Goal: Information Seeking & Learning: Check status

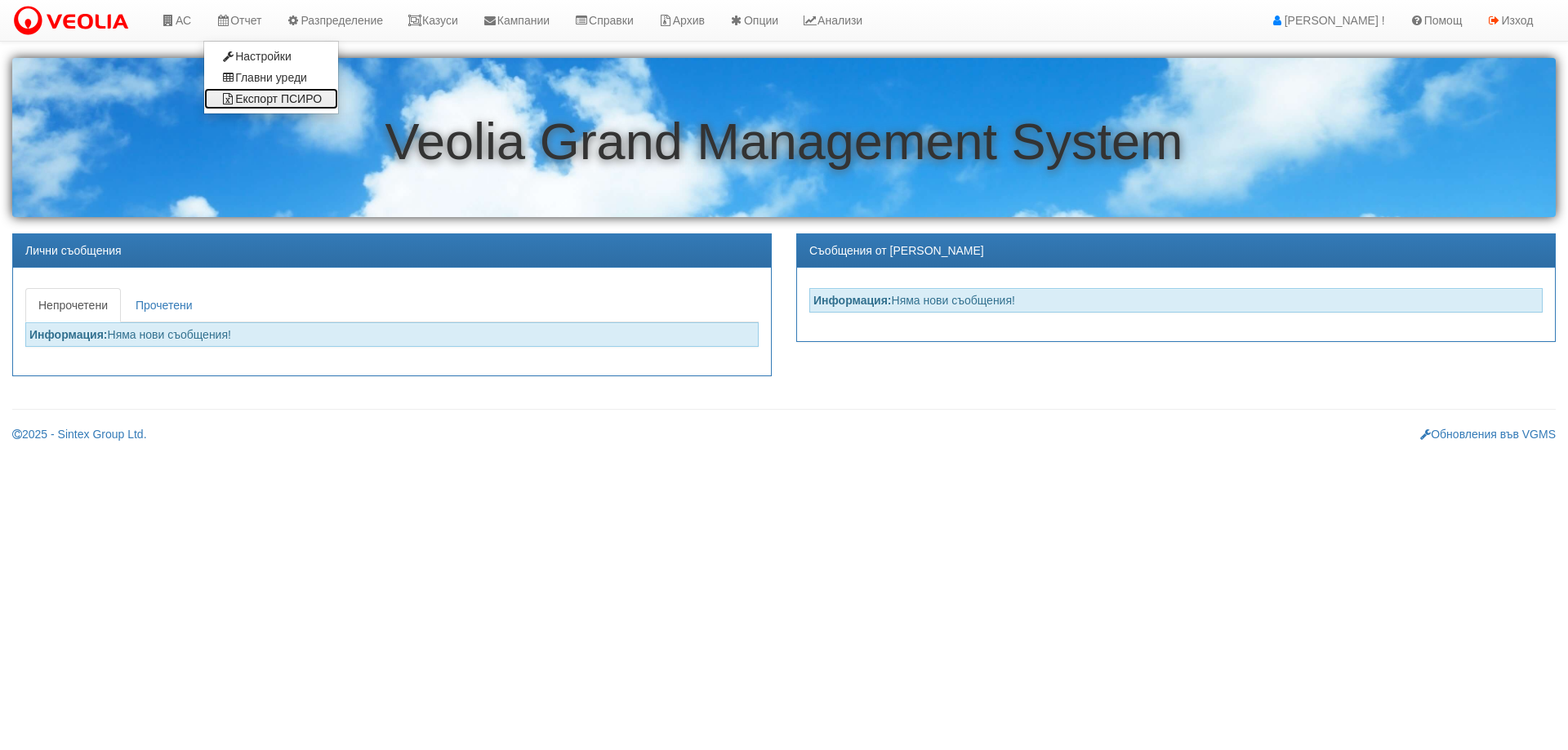
click at [265, 98] on link "Експорт ПСИРО" at bounding box center [270, 99] width 134 height 21
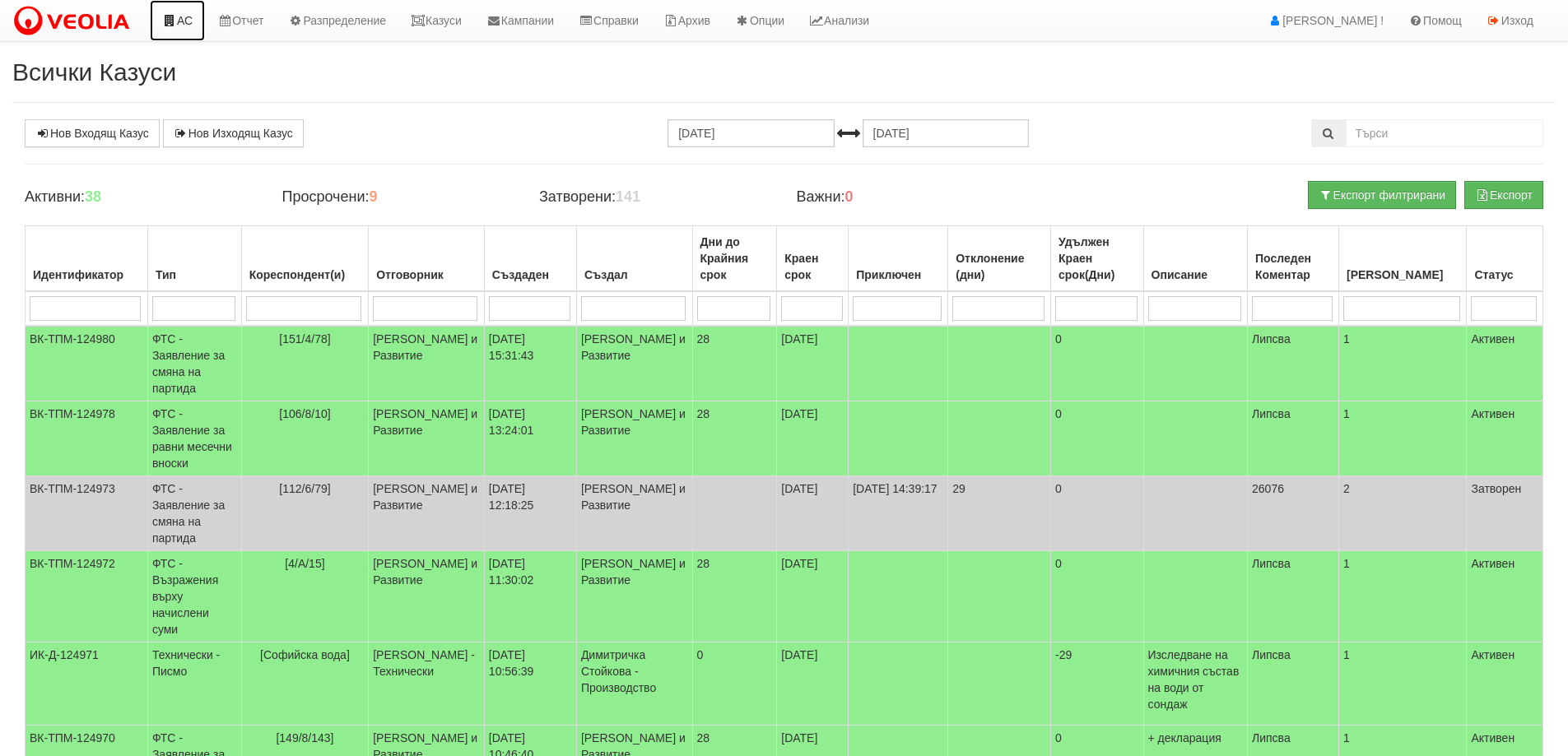
click at [191, 20] on link "АС" at bounding box center [177, 21] width 55 height 41
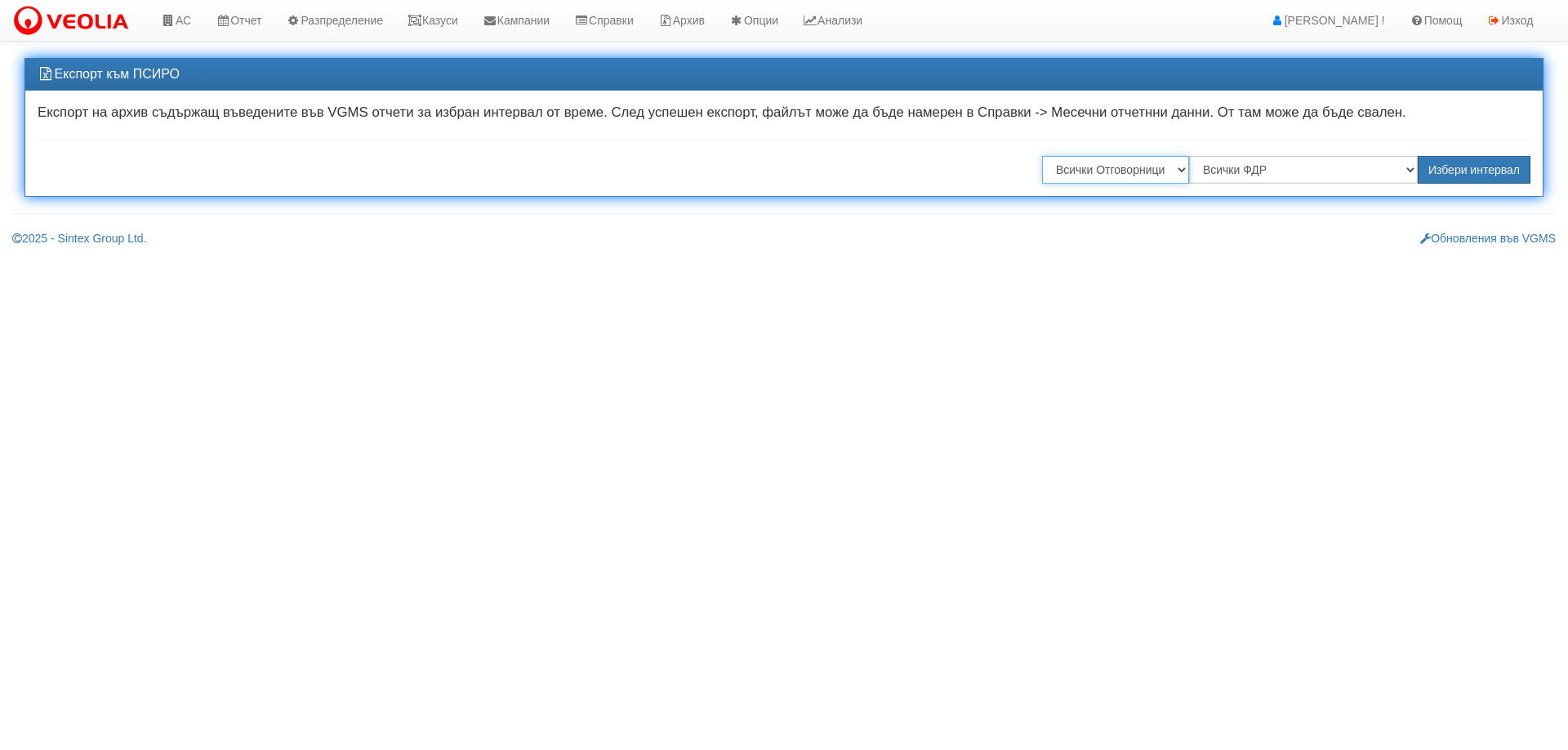
click at [1142, 178] on select "Всички Отговорници [PERSON_NAME] [PERSON_NAME] [PERSON_NAME] [PERSON_NAME] [PER…" at bounding box center [1115, 170] width 147 height 28
click at [1275, 159] on select "Всички ФДР "[PERSON_NAME] [GEOGRAPHIC_DATA] " ЕАД "ТЕХЕМ СЪРВИСИС" ЕООД "ТОПЛОС…" at bounding box center [1303, 170] width 228 height 28
click at [1161, 158] on select "Всички Отговорници Илияна Кръстева Антоанета Ганева Константина Иванова Миглена…" at bounding box center [1115, 170] width 147 height 28
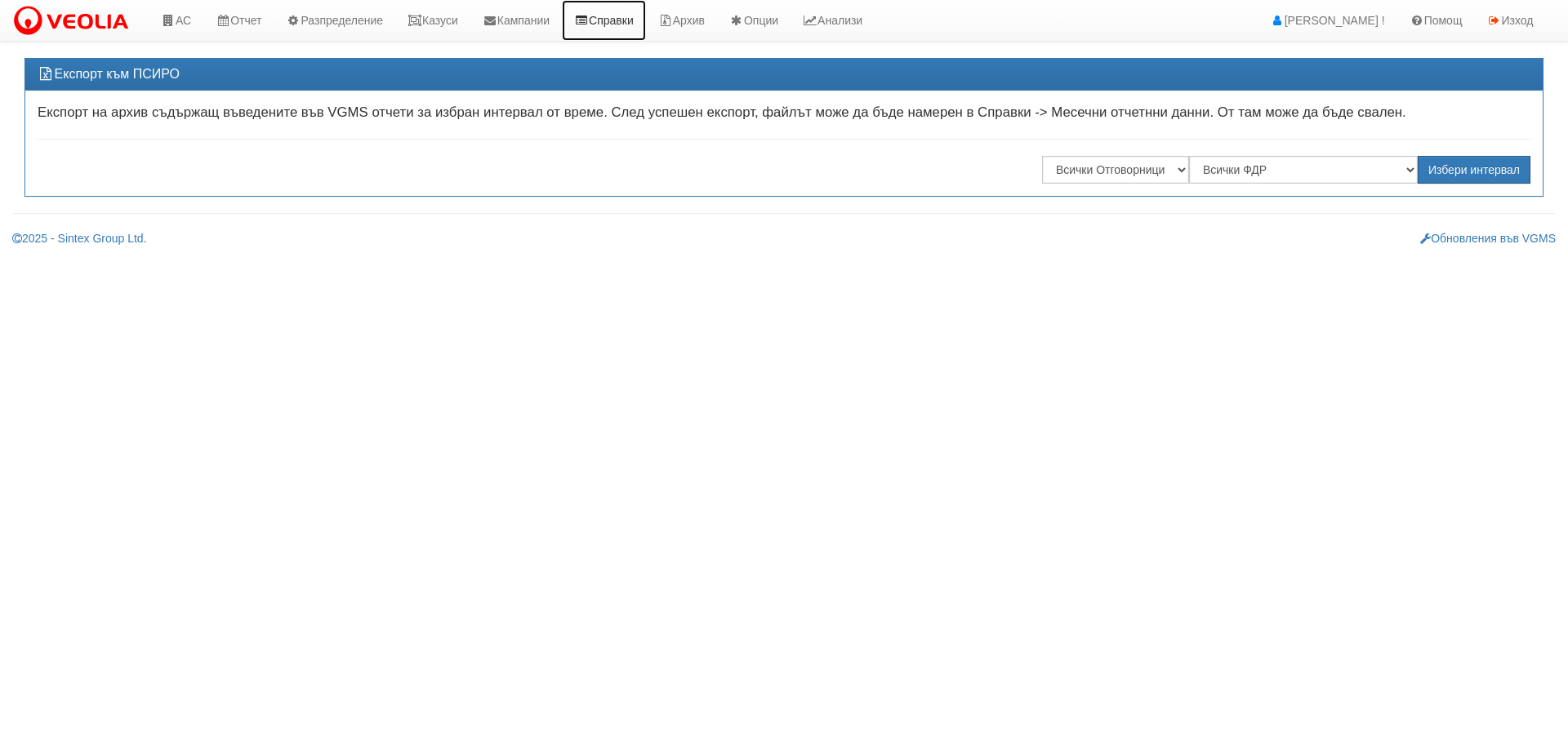
click at [617, 16] on link "Справки" at bounding box center [604, 21] width 84 height 41
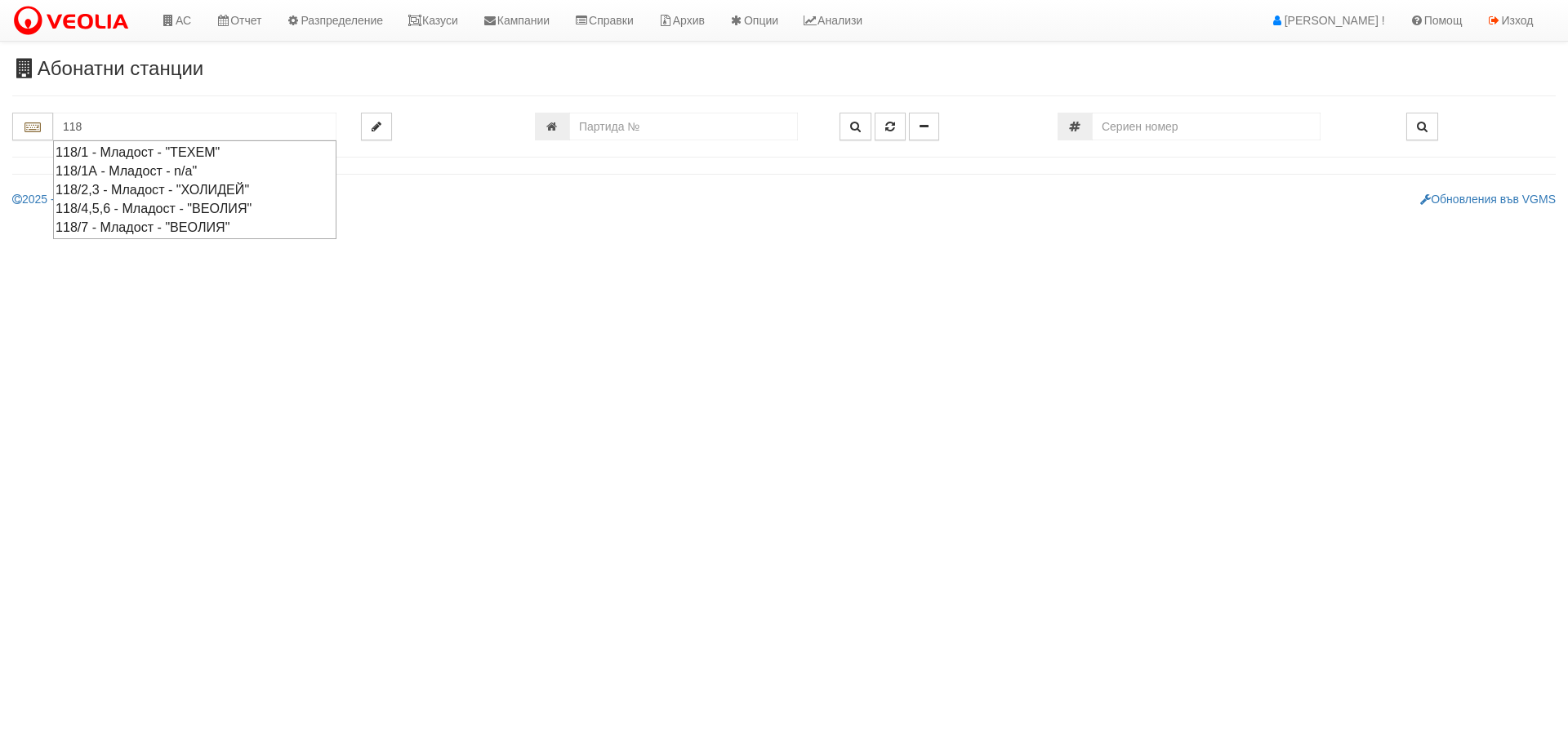
click at [193, 153] on div "118/1 - Младост - "ТЕХЕМ"" at bounding box center [195, 152] width 279 height 19
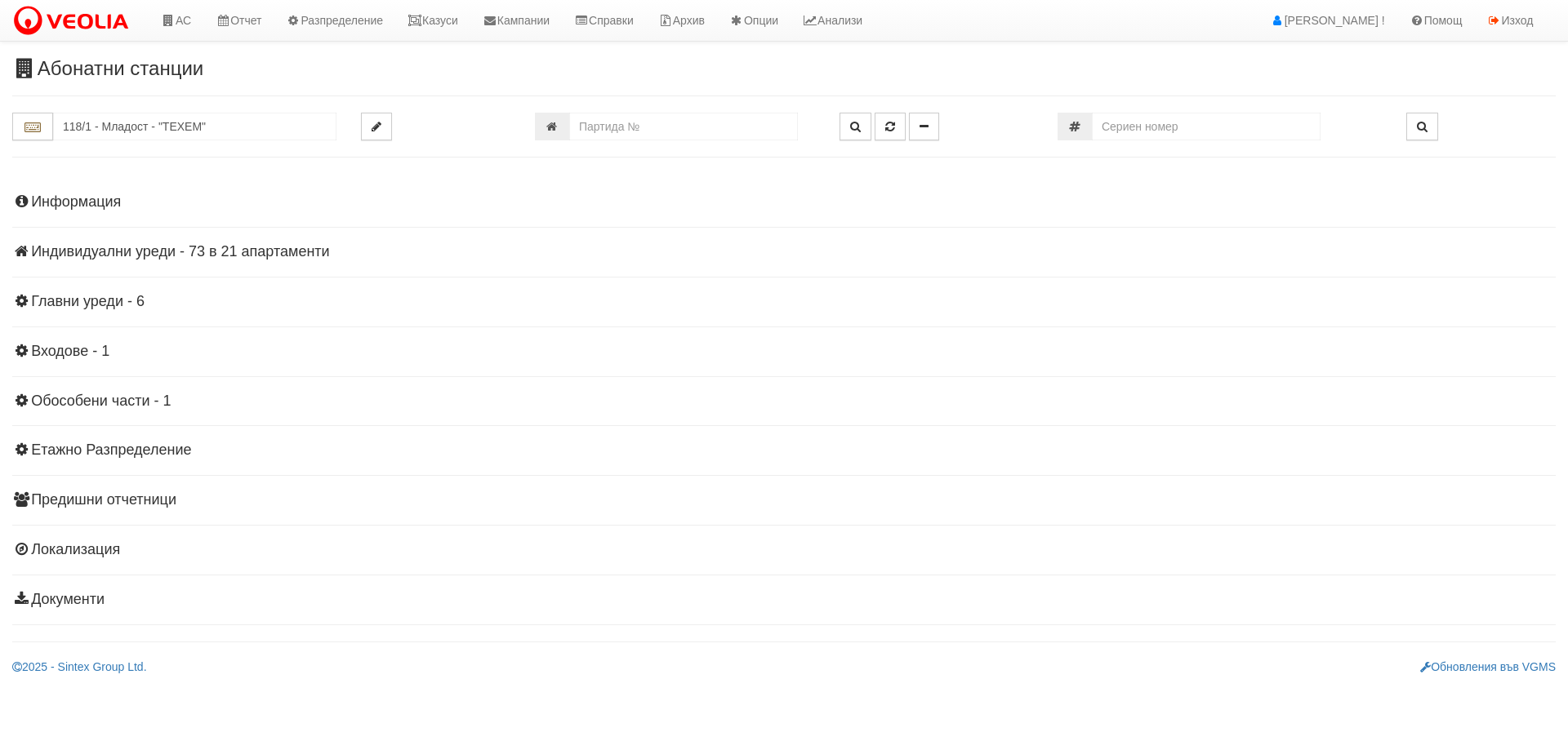
click at [105, 196] on h4 "Информация" at bounding box center [784, 202] width 1543 height 16
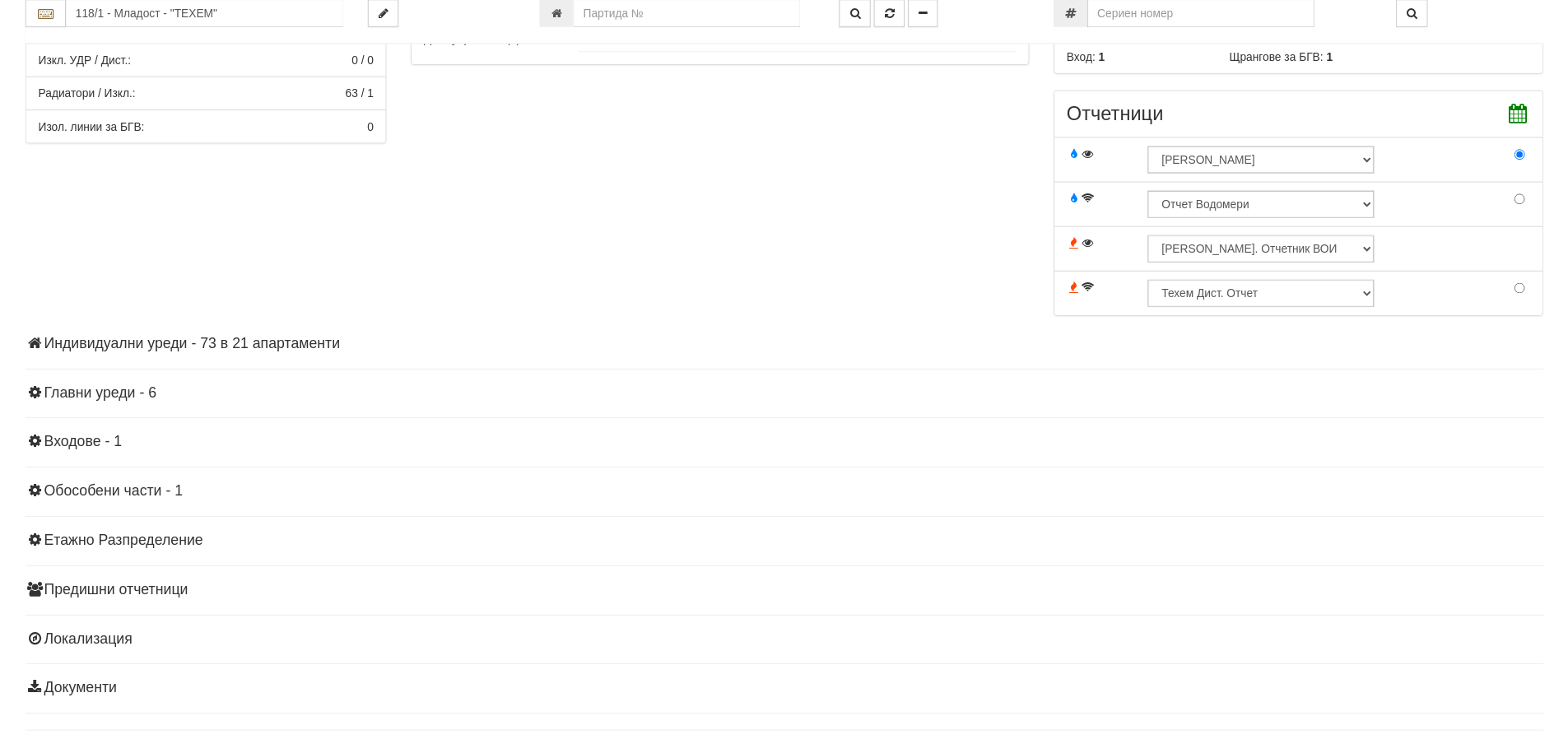
scroll to position [494, 0]
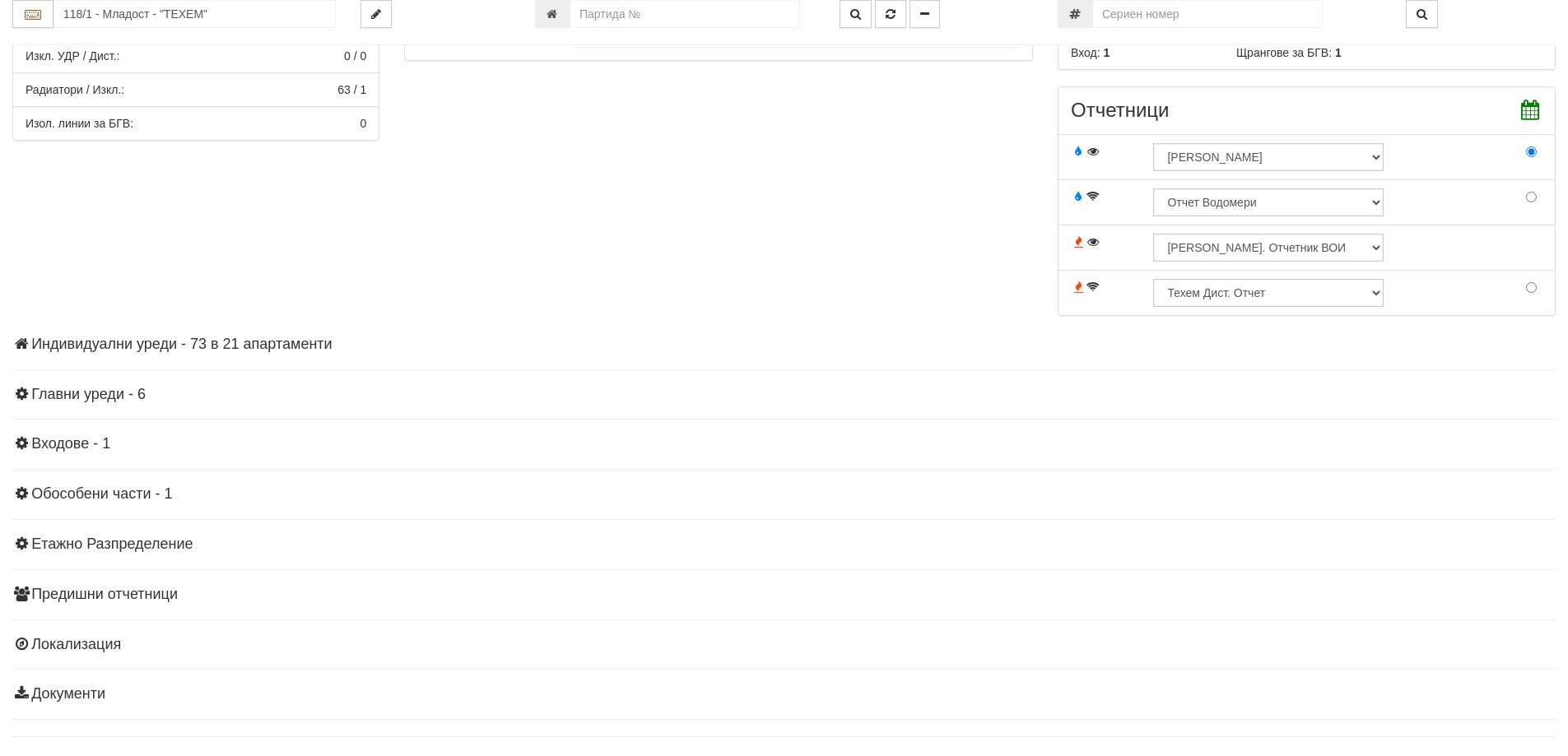
click at [210, 339] on h4 "Индивидуални уреди - 73 в 21 апартаменти" at bounding box center [784, 344] width 1543 height 17
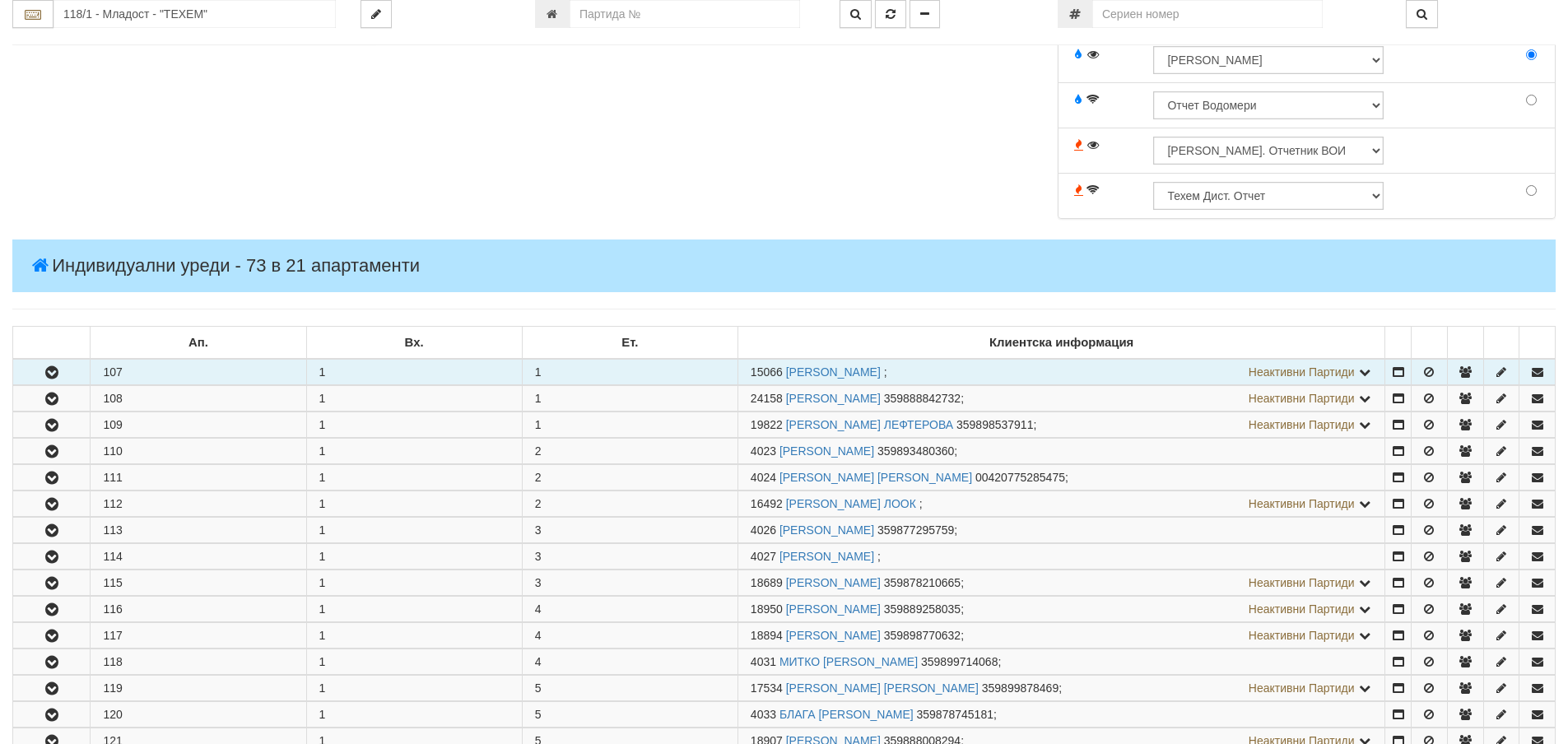
scroll to position [741, 0]
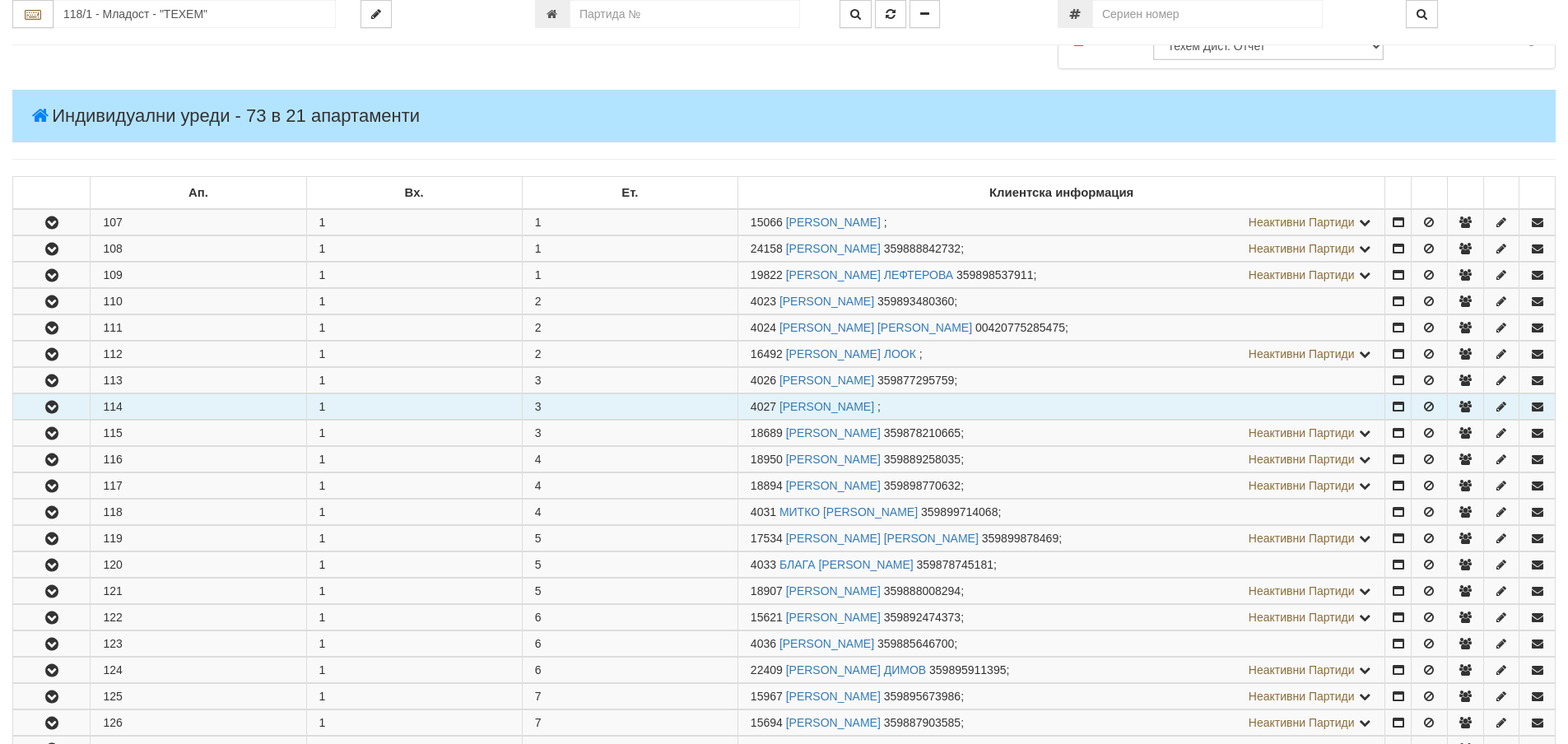
click at [77, 416] on button "button" at bounding box center [51, 407] width 76 height 25
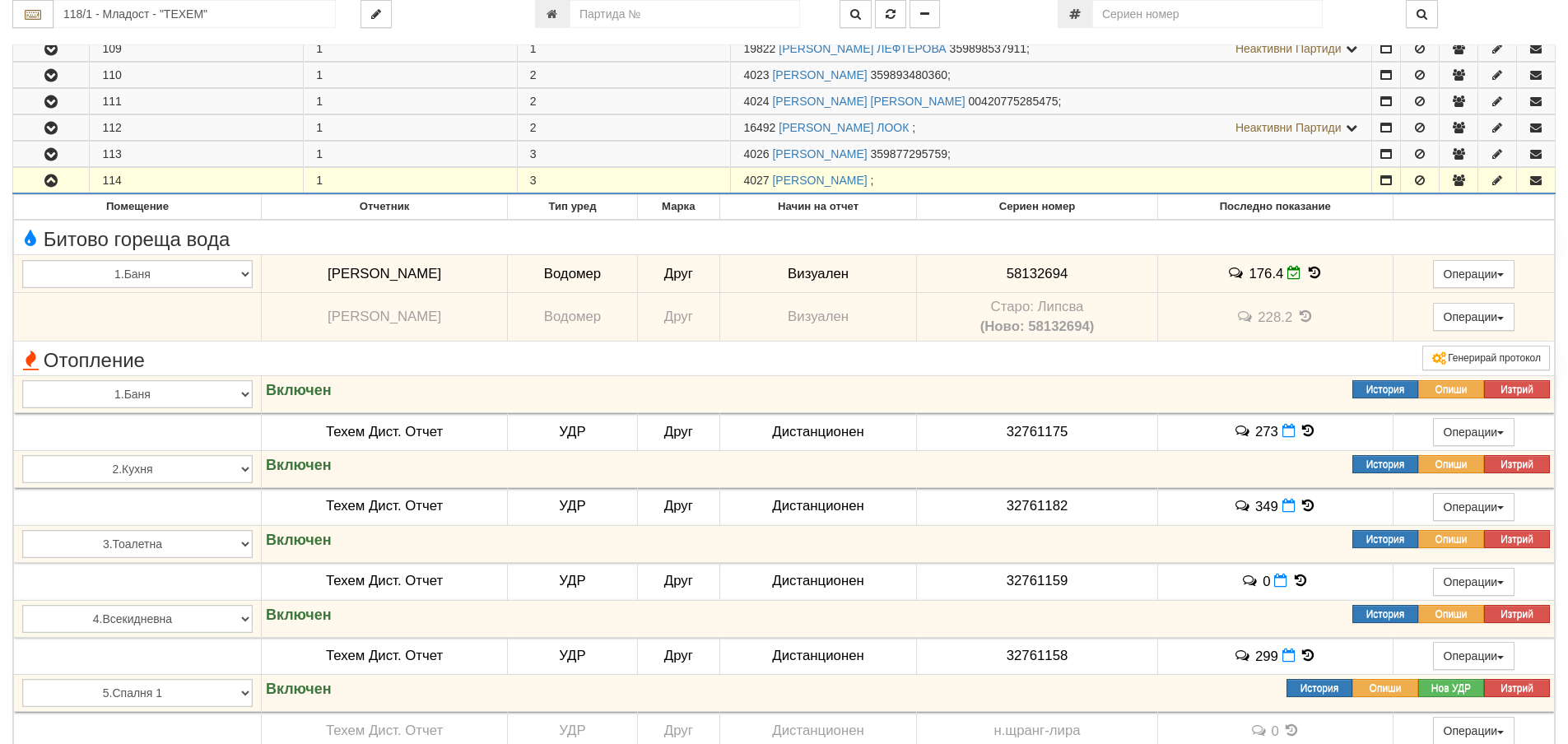
scroll to position [1070, 0]
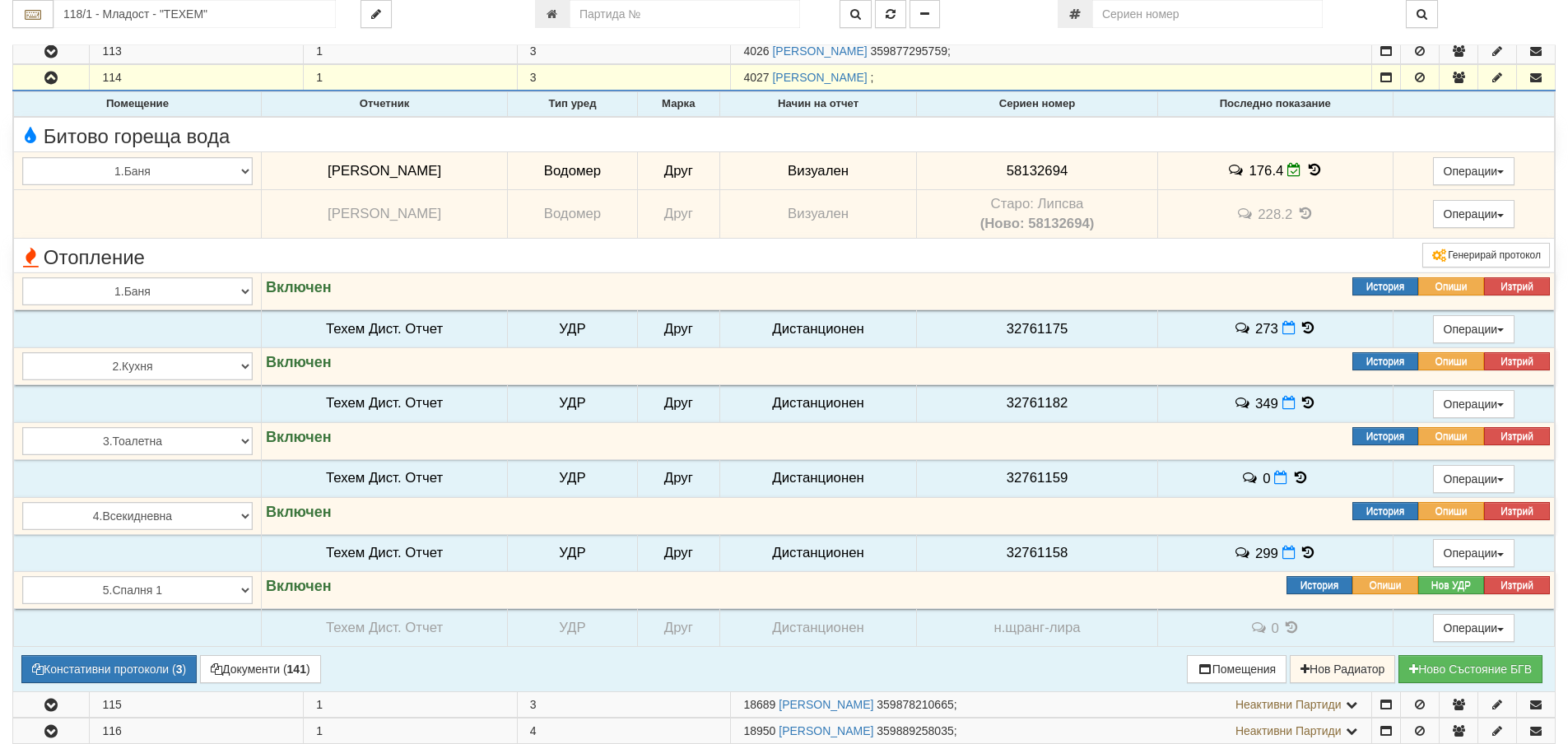
click at [1310, 163] on icon at bounding box center [1315, 170] width 18 height 14
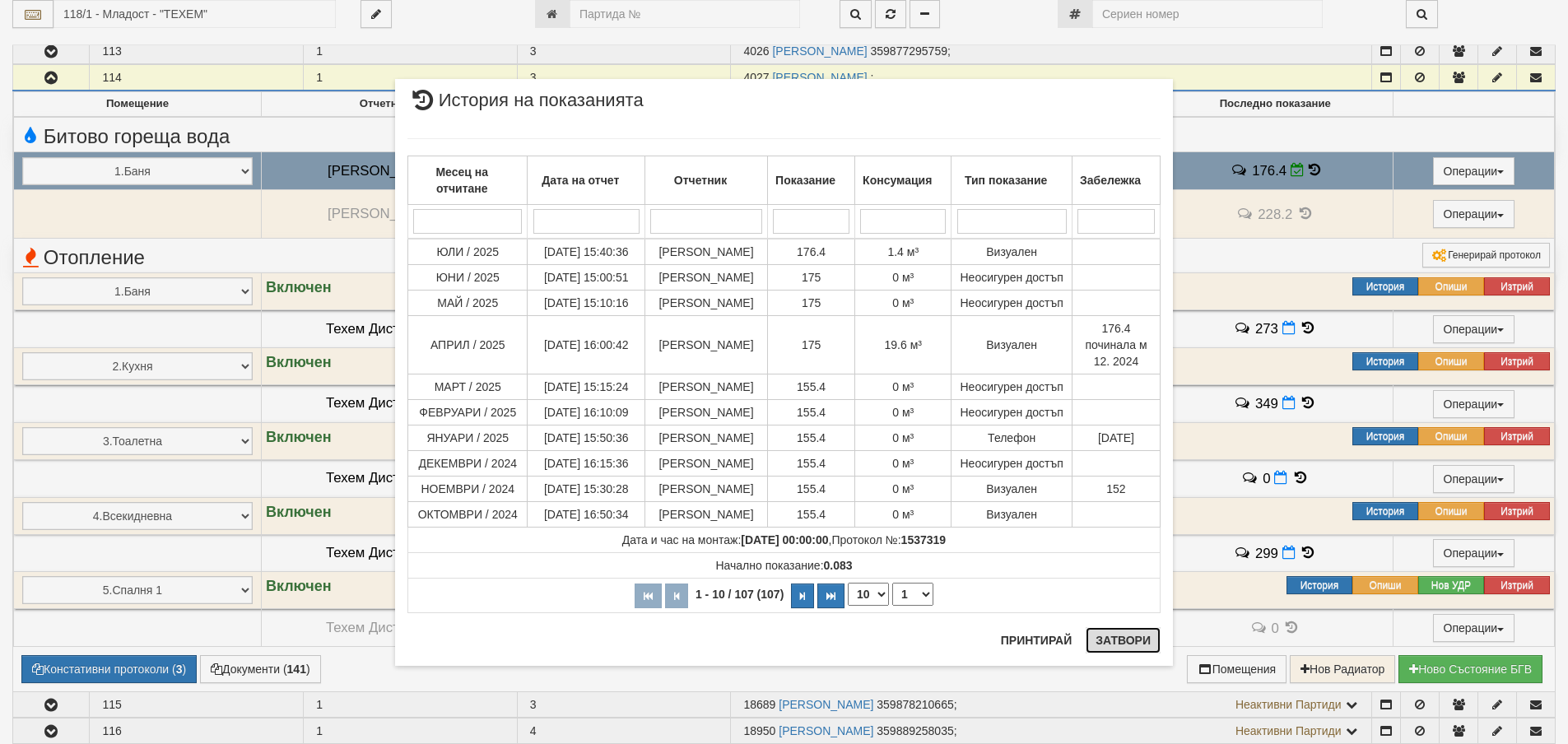
click at [1131, 635] on button "Затвори" at bounding box center [1122, 640] width 75 height 27
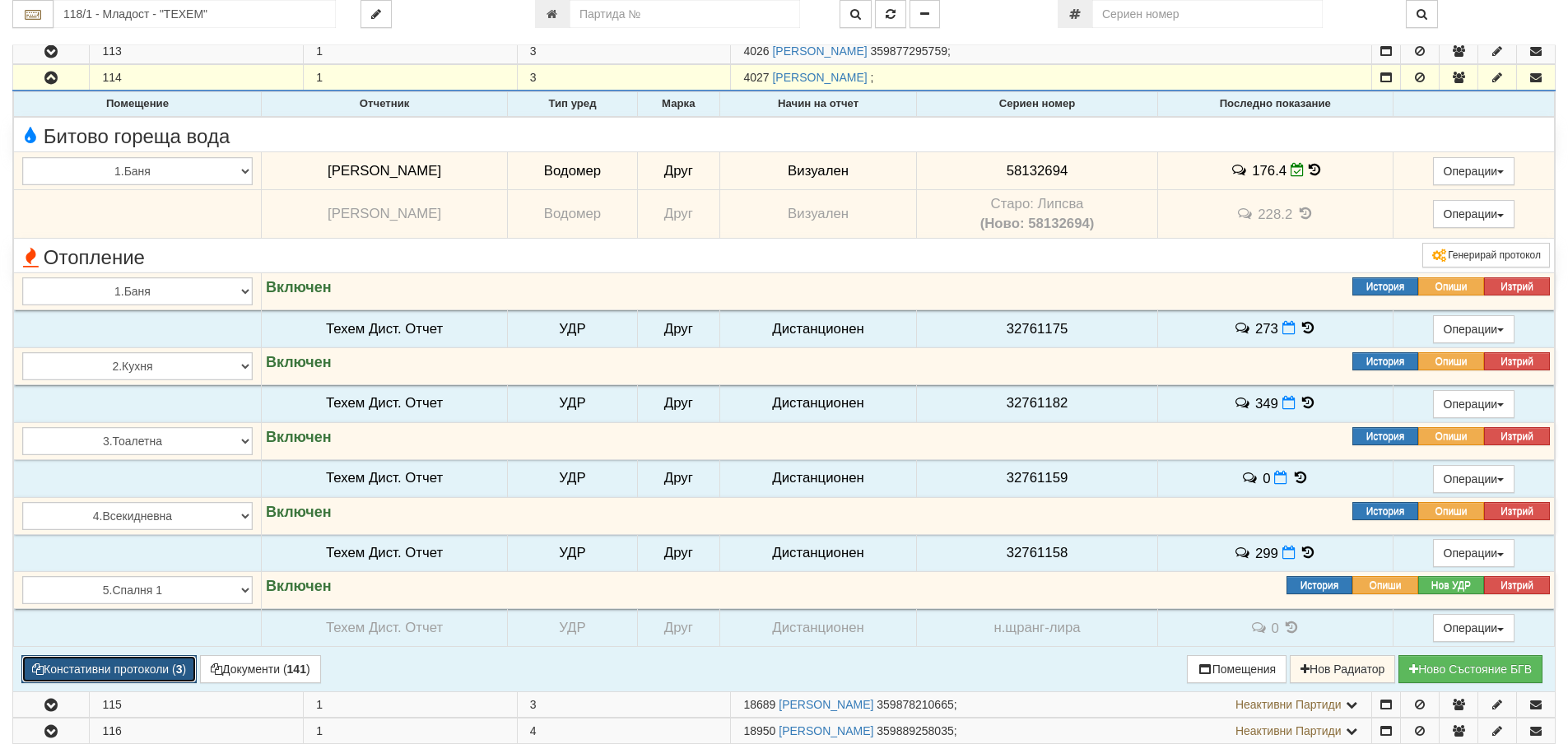
click at [130, 662] on button "Констативни протоколи ( 3 )" at bounding box center [109, 669] width 176 height 28
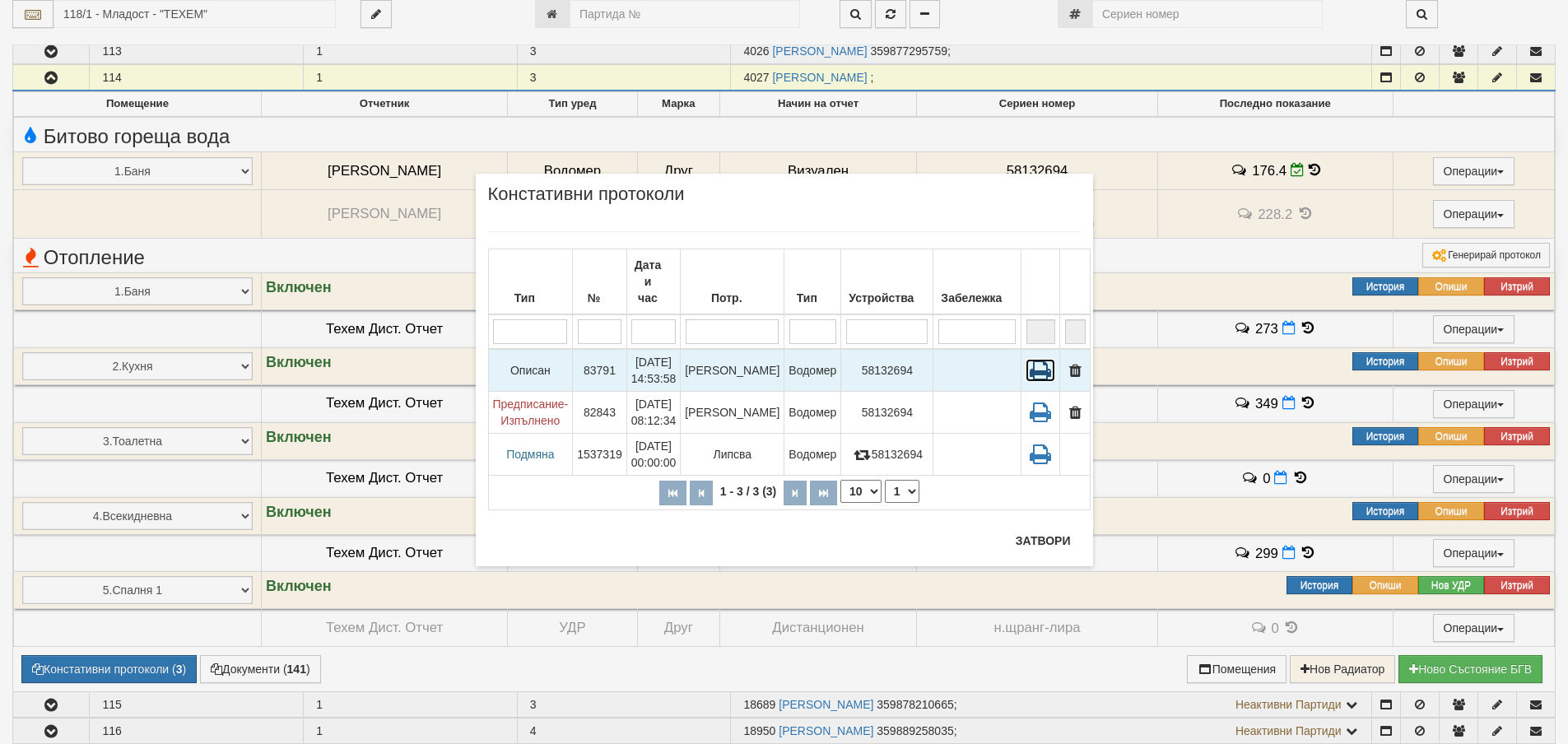
click at [1025, 359] on icon at bounding box center [1040, 370] width 30 height 23
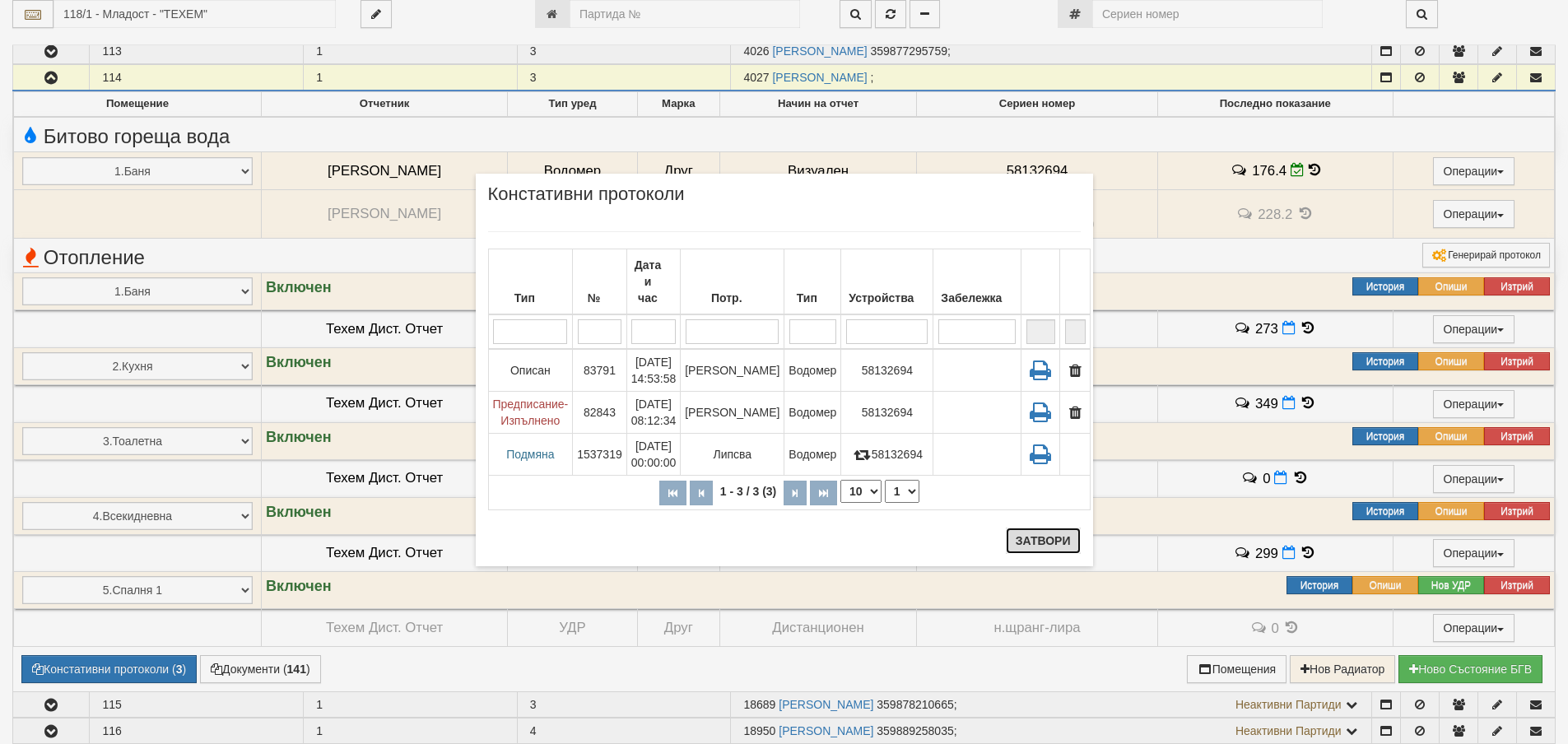
click at [1069, 539] on button "Затвори" at bounding box center [1043, 541] width 75 height 27
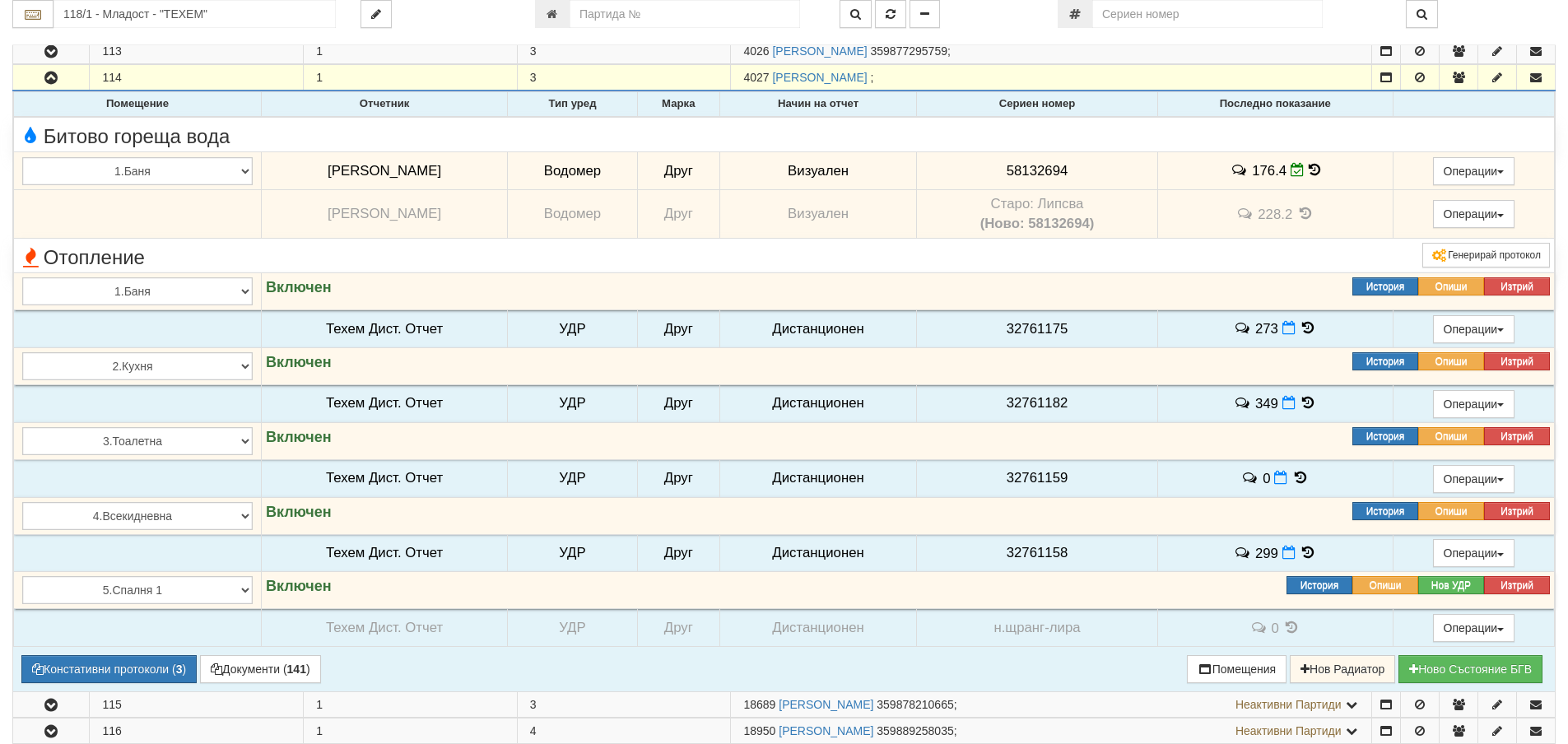
click at [1050, 257] on div "Генерирай протокол" at bounding box center [1303, 255] width 519 height 25
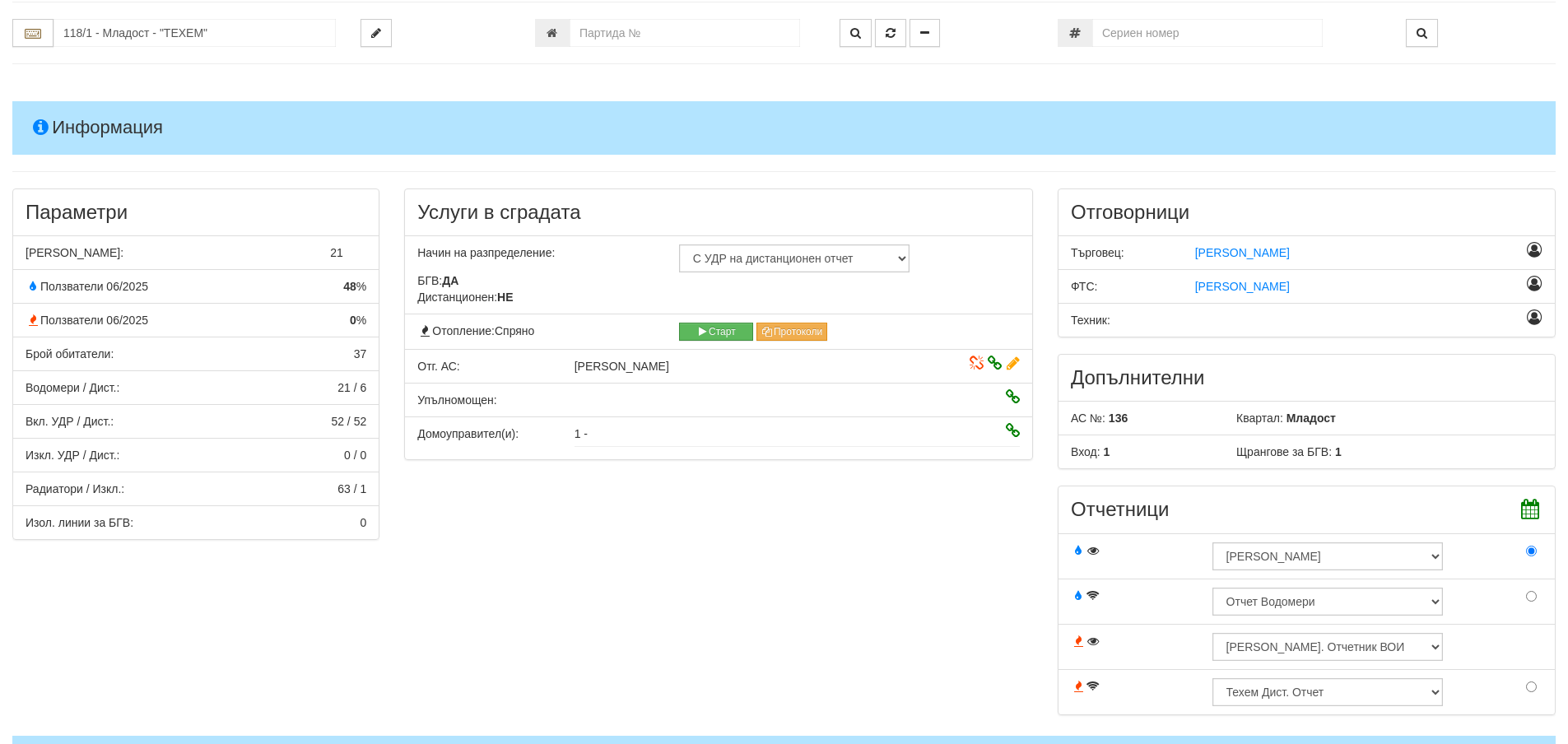
scroll to position [0, 0]
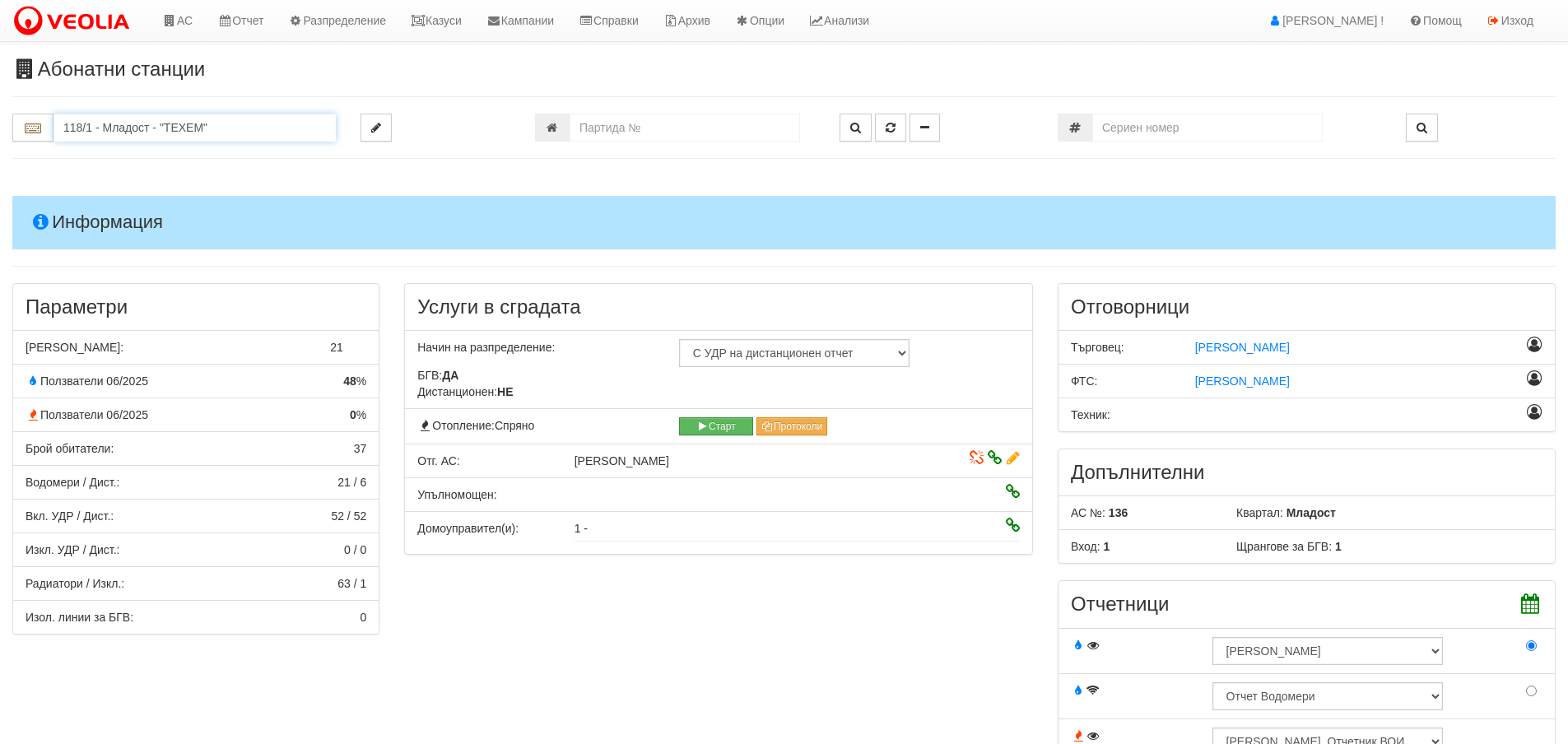
click at [200, 137] on input "118/1 - Младост - "ТЕХЕМ"" at bounding box center [195, 128] width 282 height 28
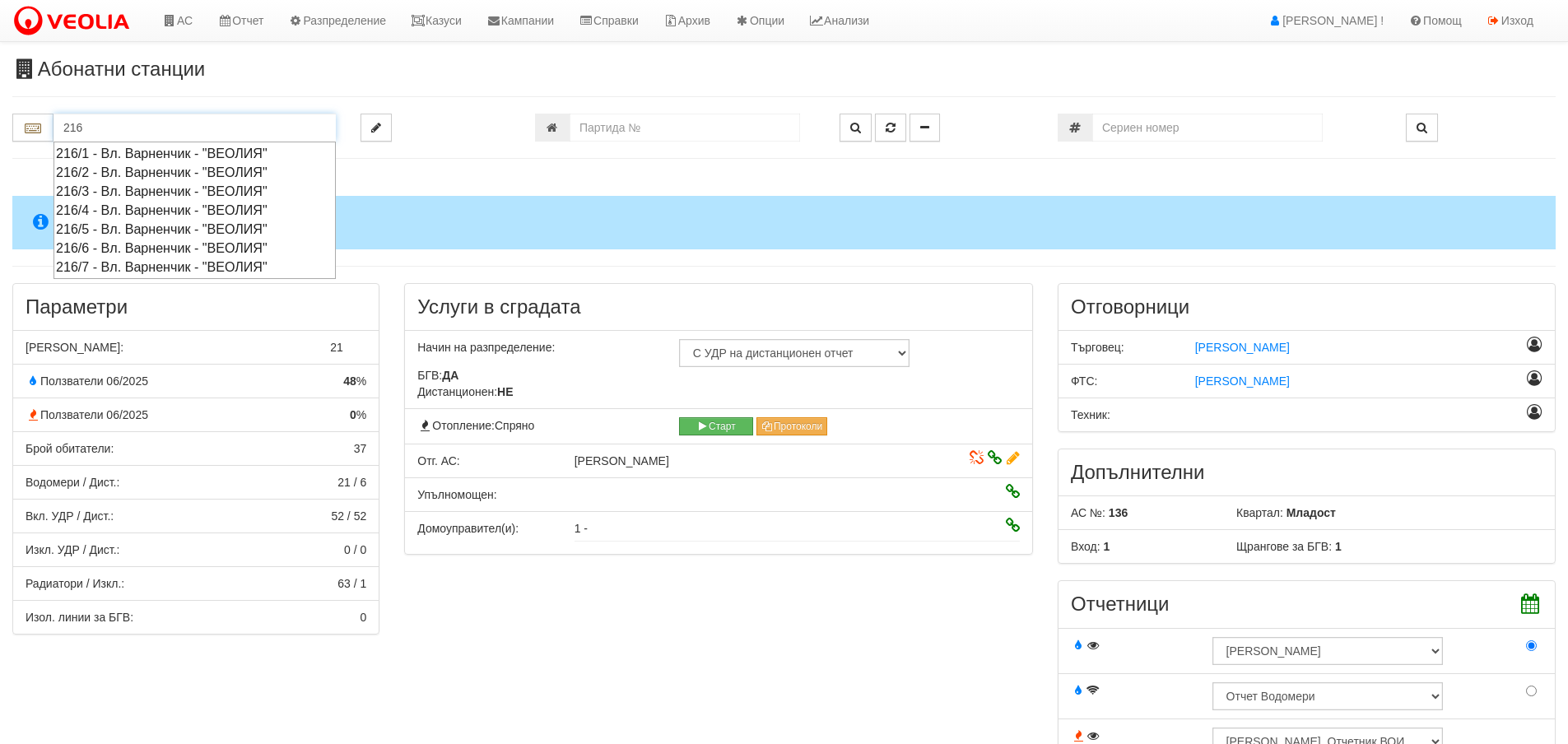
click at [207, 158] on div "216/1 - Вл. Варненчик - "ВЕОЛИЯ"" at bounding box center [195, 153] width 277 height 19
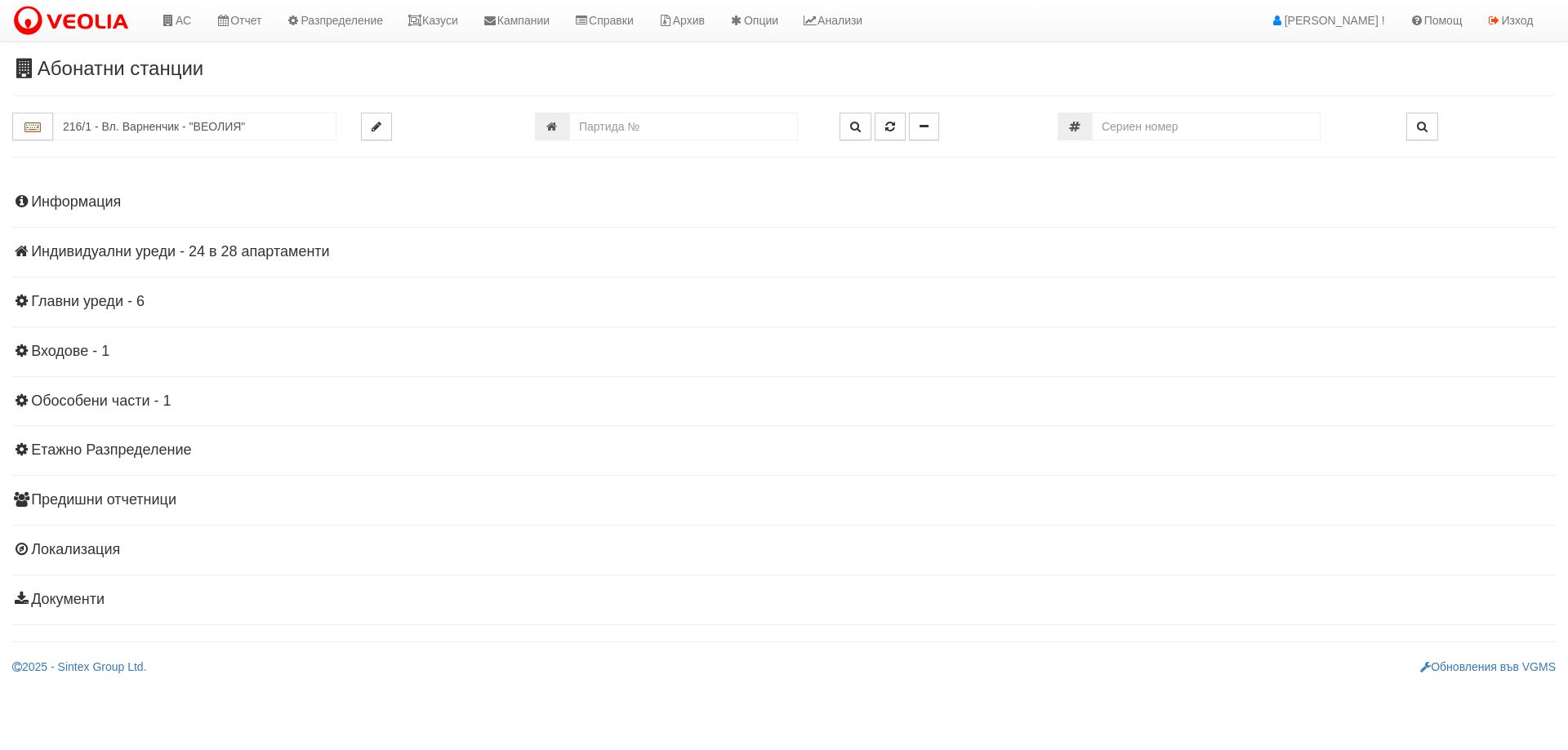
click at [206, 245] on h4 "Индивидуални уреди - 24 в 28 апартаменти" at bounding box center [784, 252] width 1543 height 16
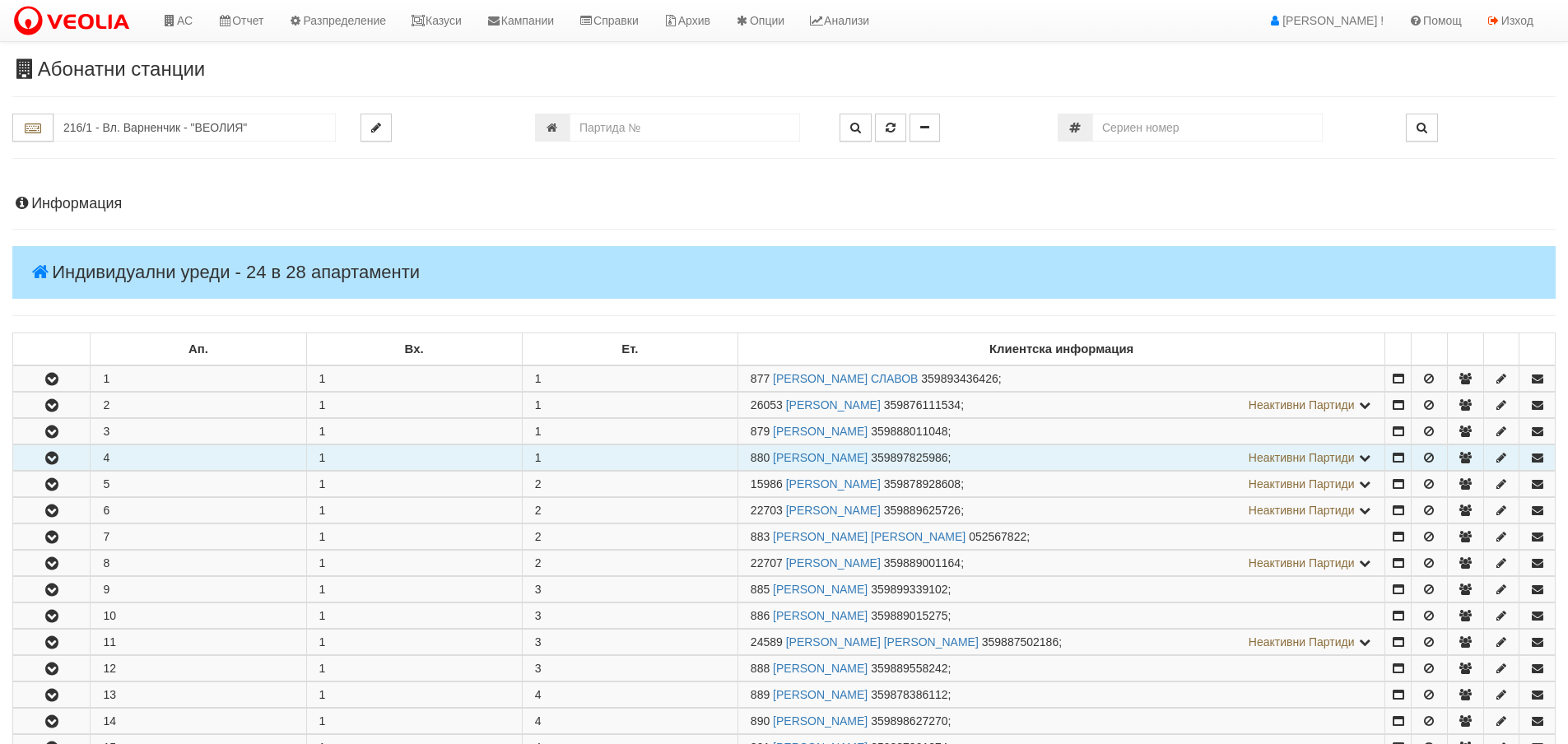
scroll to position [165, 0]
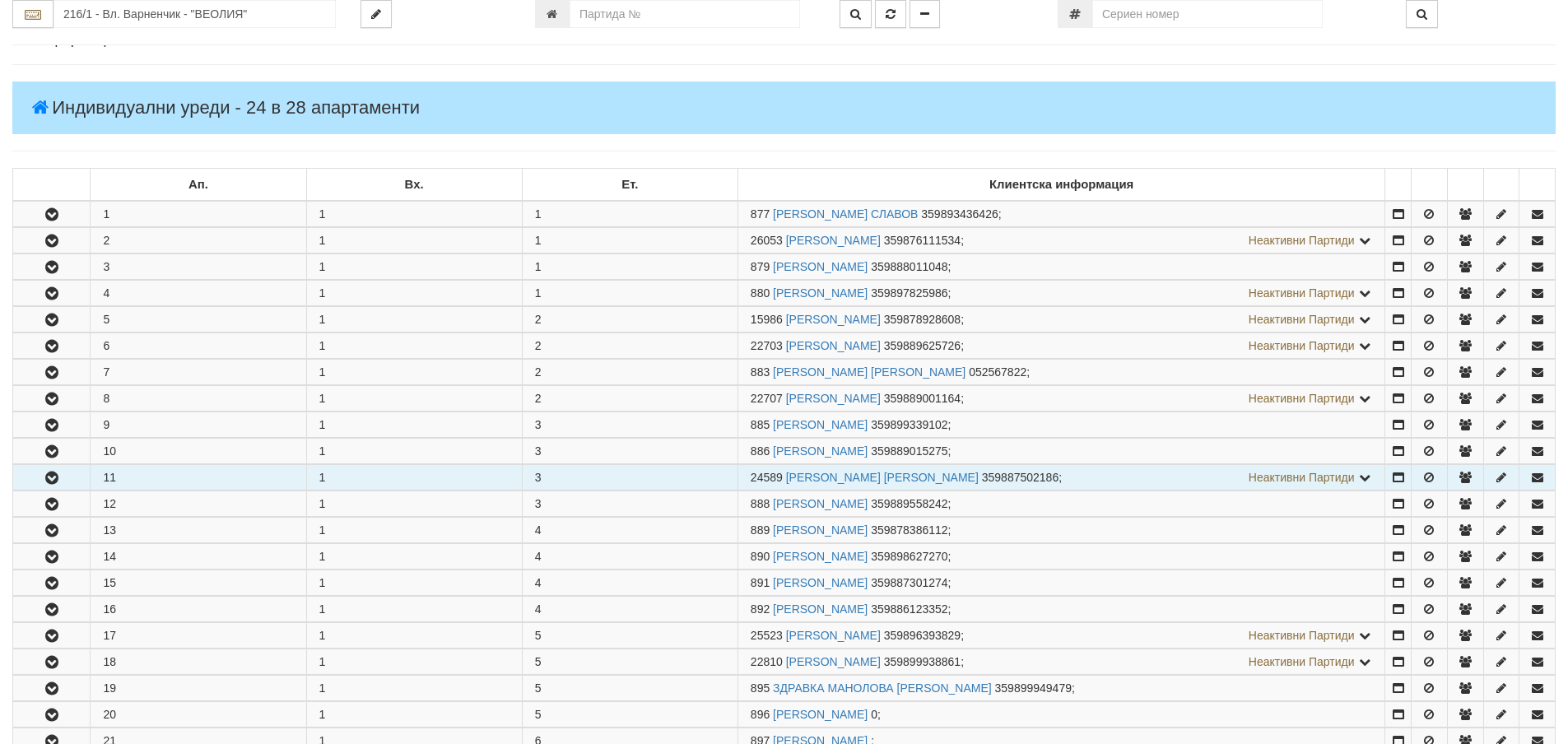
click at [60, 475] on icon "button" at bounding box center [52, 478] width 20 height 12
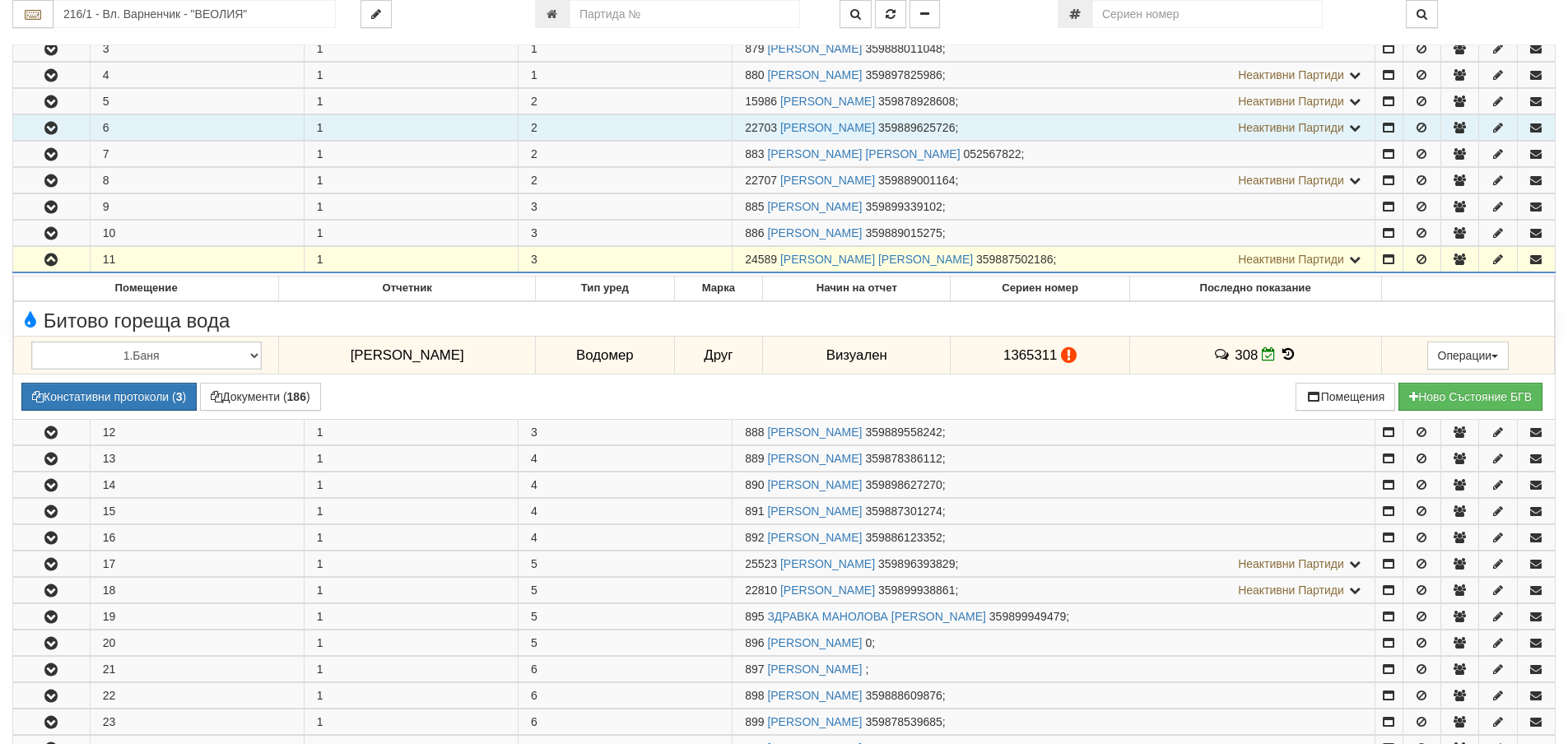
scroll to position [412, 0]
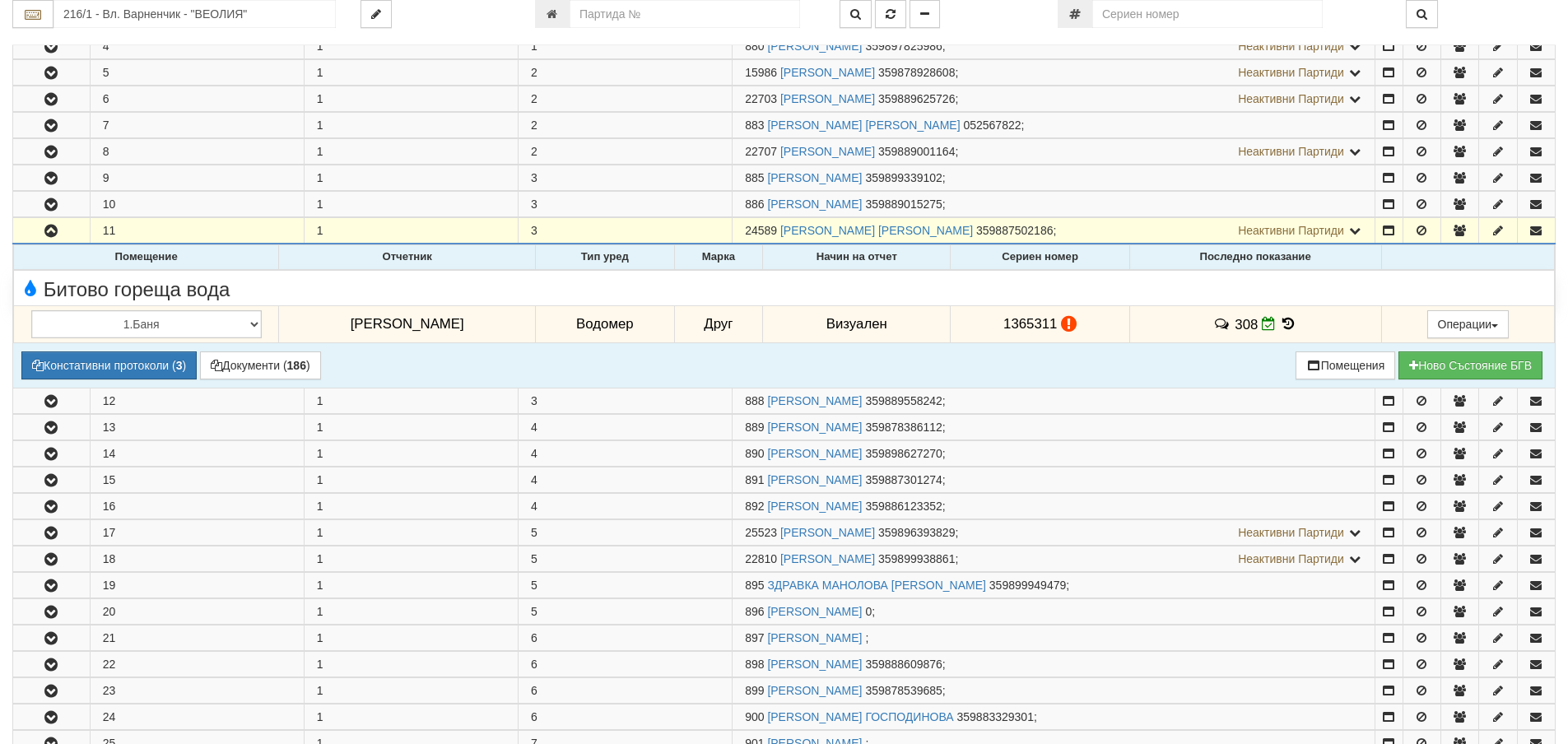
click at [1280, 321] on icon at bounding box center [1289, 324] width 18 height 14
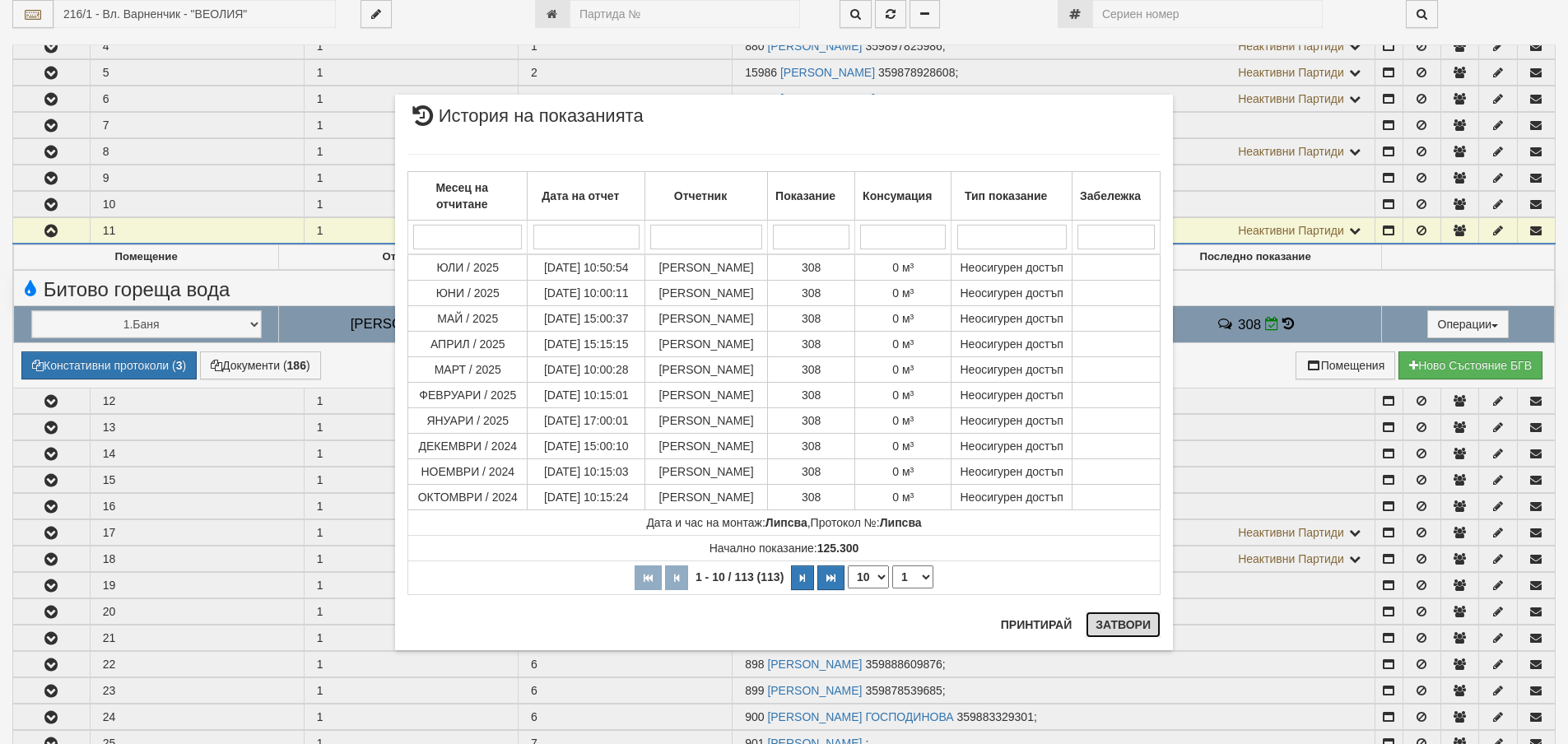
click at [1130, 617] on button "Затвори" at bounding box center [1122, 625] width 75 height 27
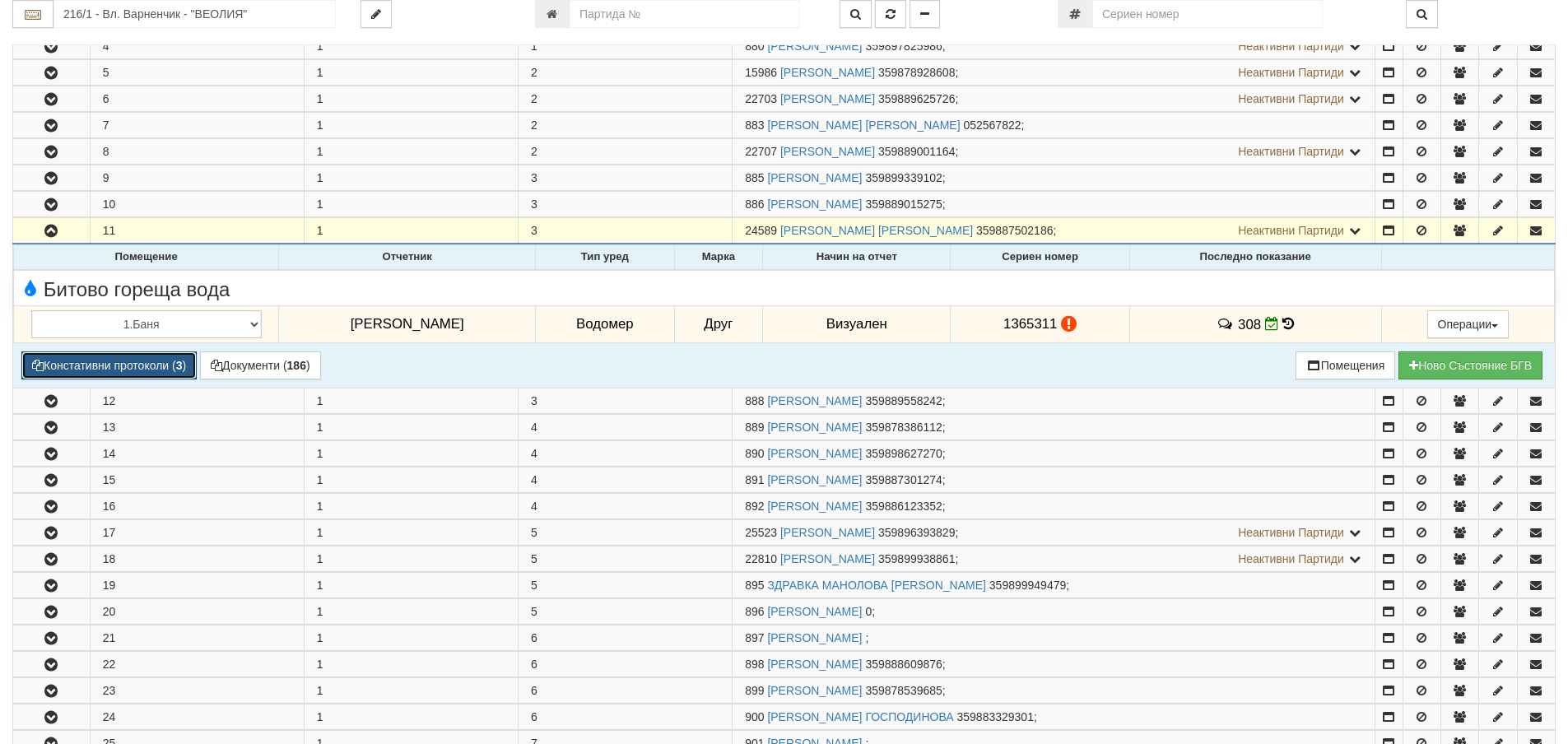
click at [128, 364] on button "Констативни протоколи ( 3 )" at bounding box center [109, 365] width 176 height 28
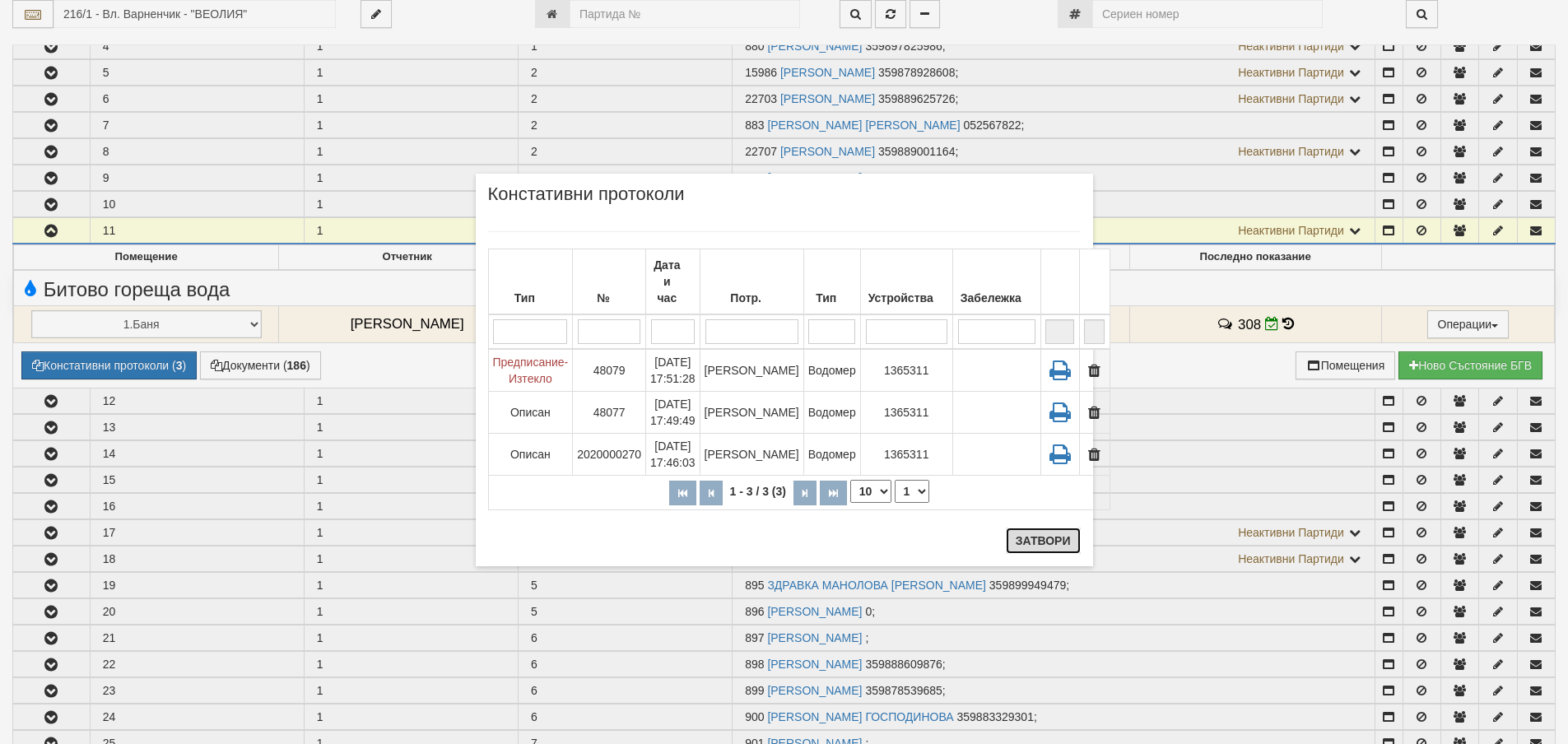
click at [1059, 539] on button "Затвори" at bounding box center [1043, 541] width 75 height 27
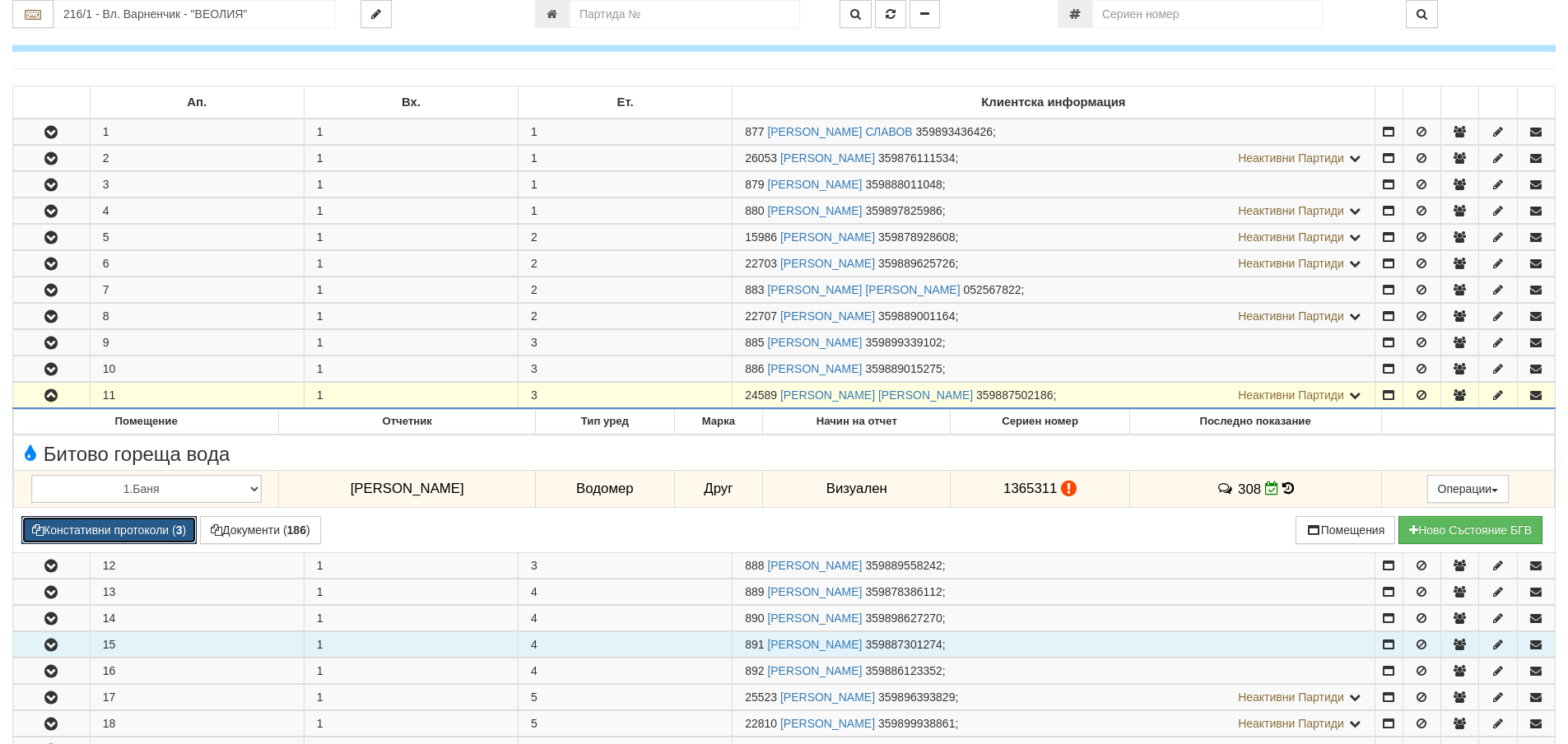
scroll to position [0, 0]
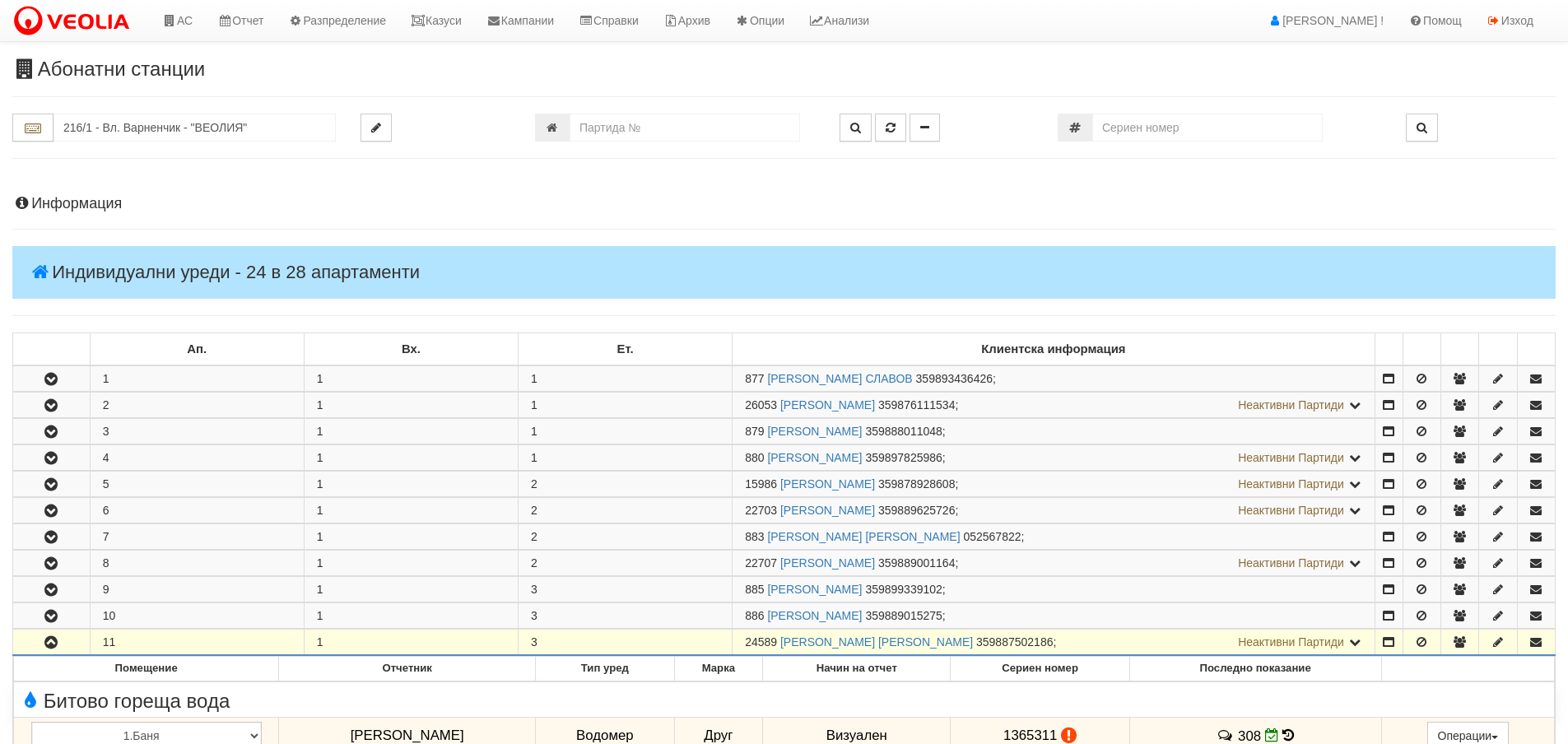
click at [91, 205] on h4 "Информация" at bounding box center [784, 204] width 1543 height 17
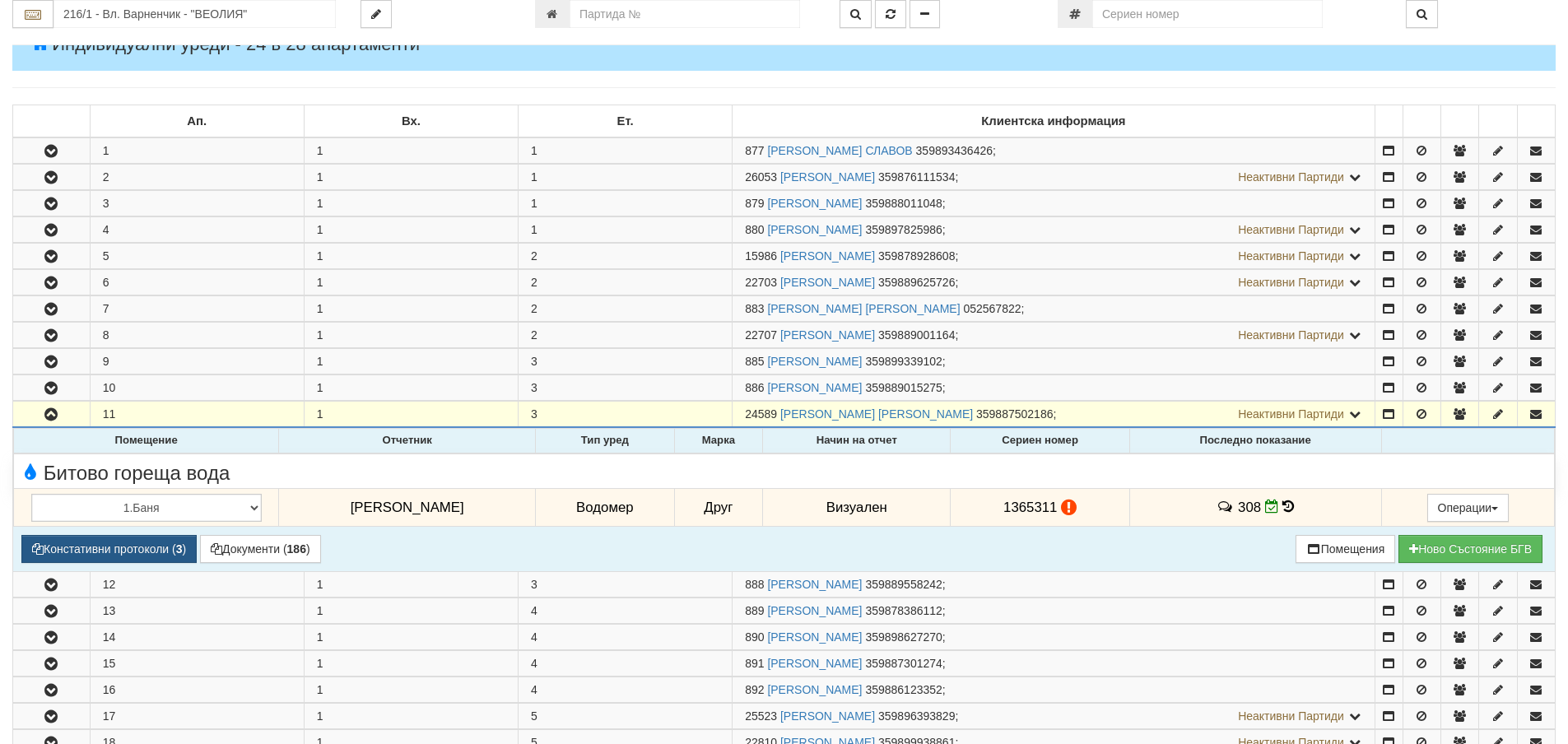
scroll to position [824, 0]
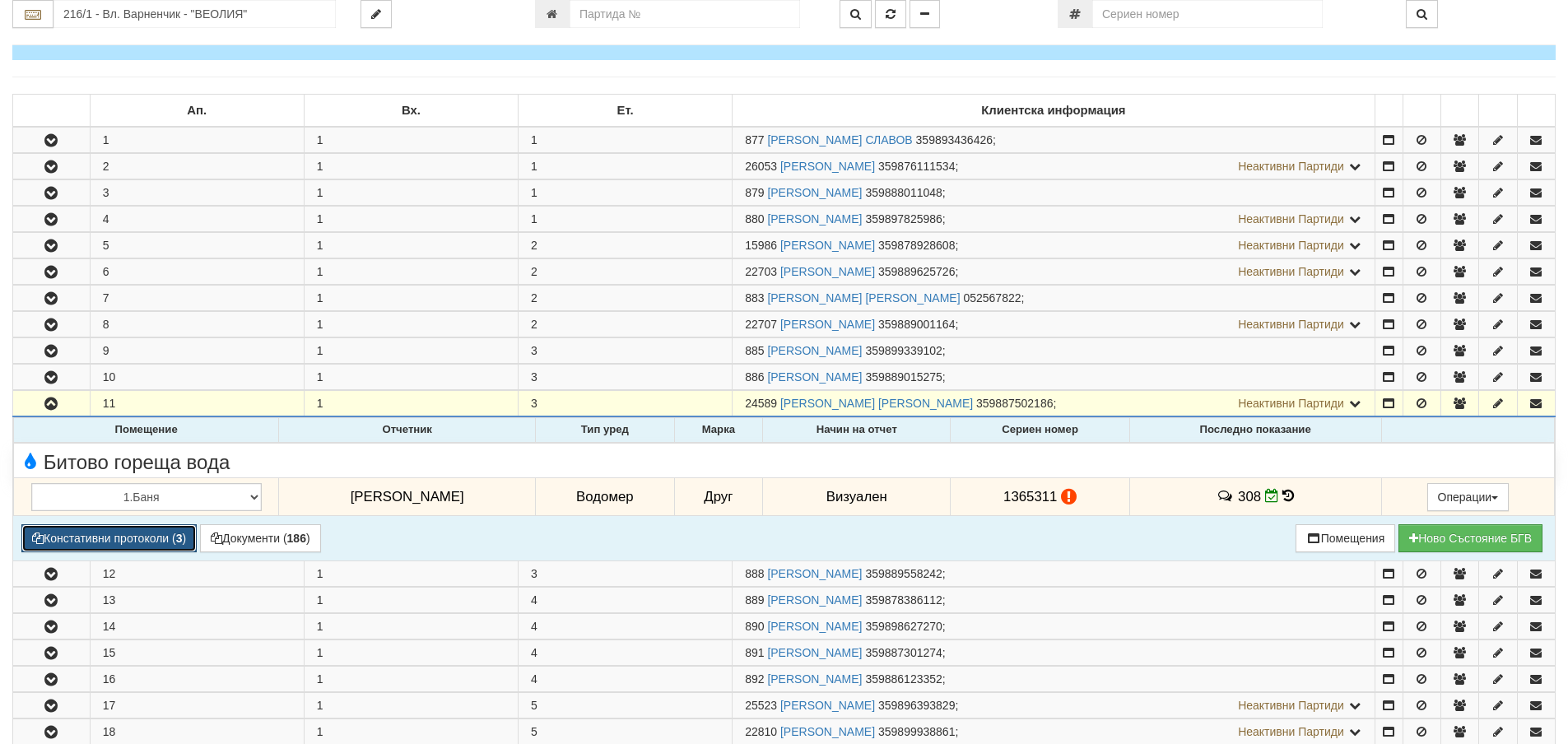
click at [151, 539] on button "Констативни протоколи ( 3 )" at bounding box center [109, 539] width 176 height 28
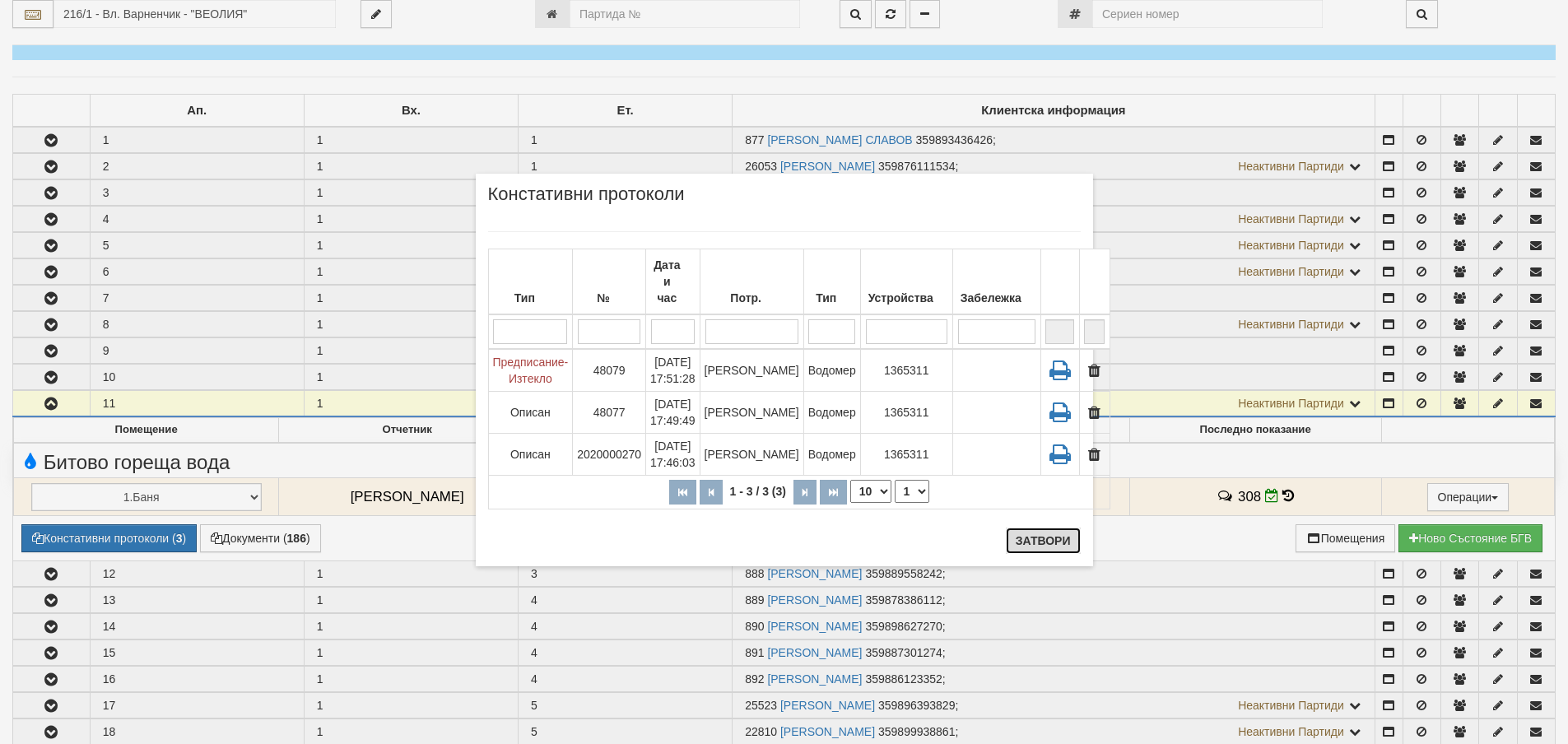
drag, startPoint x: 1029, startPoint y: 546, endPoint x: 823, endPoint y: 104, distance: 487.6
click at [1028, 546] on button "Затвори" at bounding box center [1043, 541] width 75 height 27
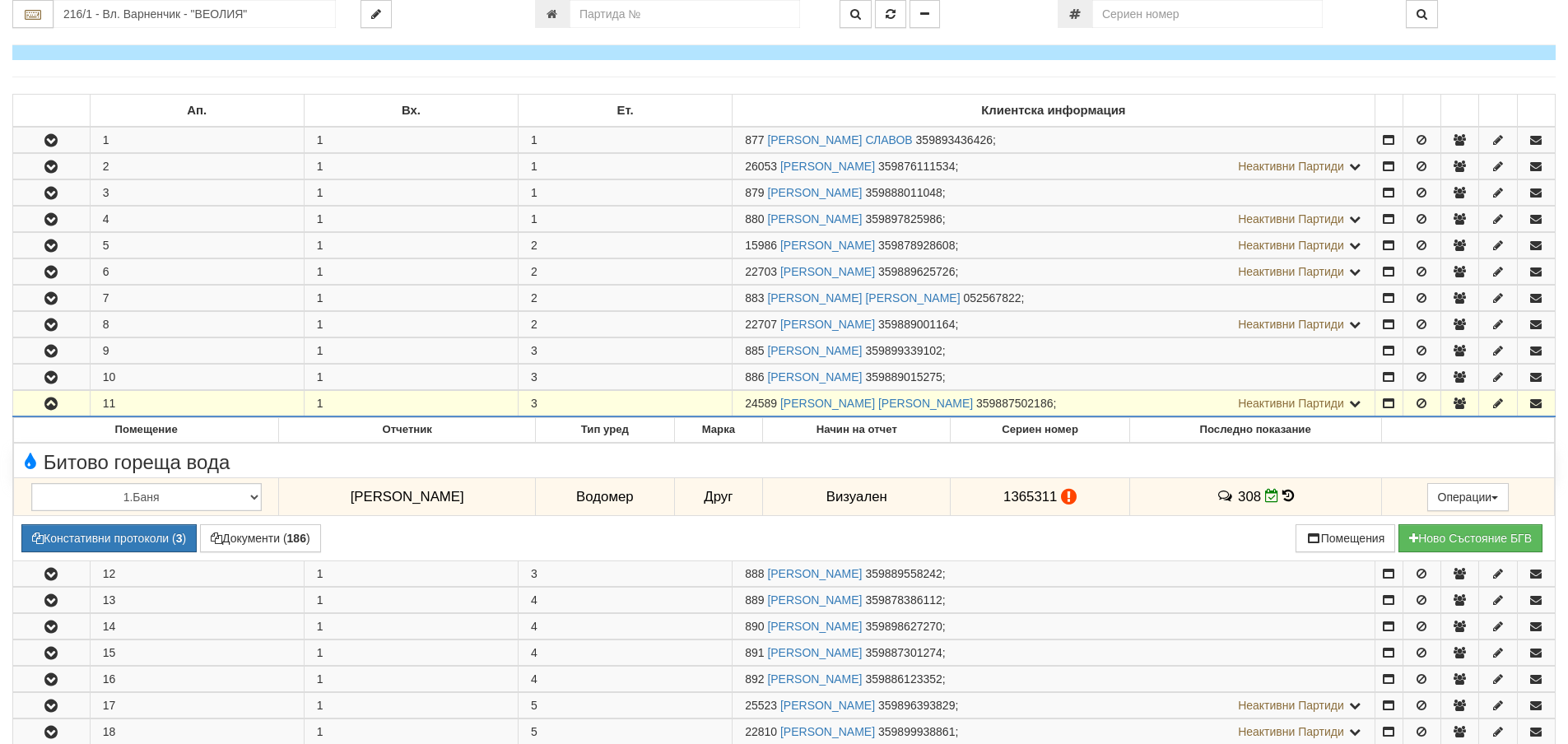
click at [53, 412] on button "button" at bounding box center [51, 403] width 76 height 25
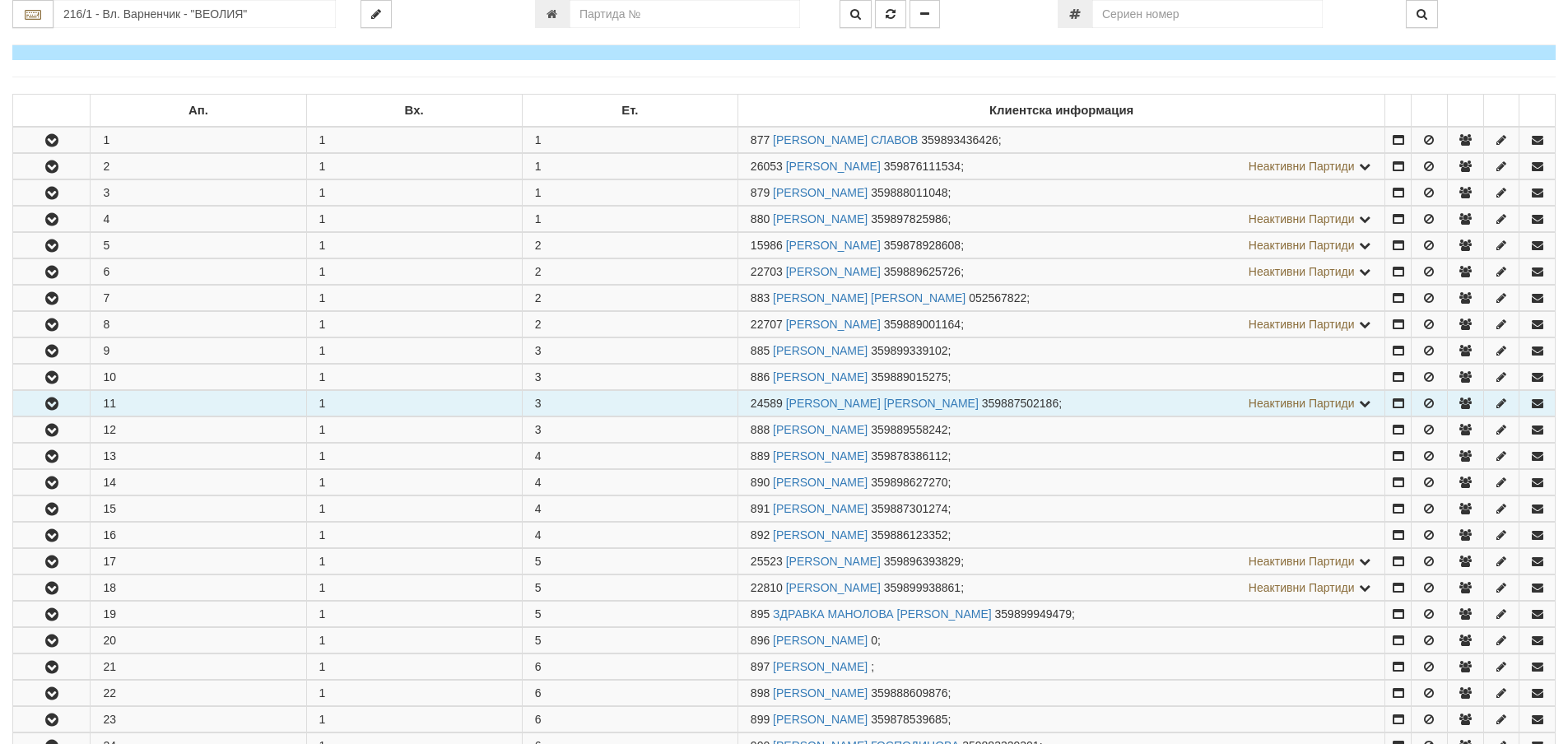
click at [53, 412] on button "button" at bounding box center [51, 403] width 76 height 25
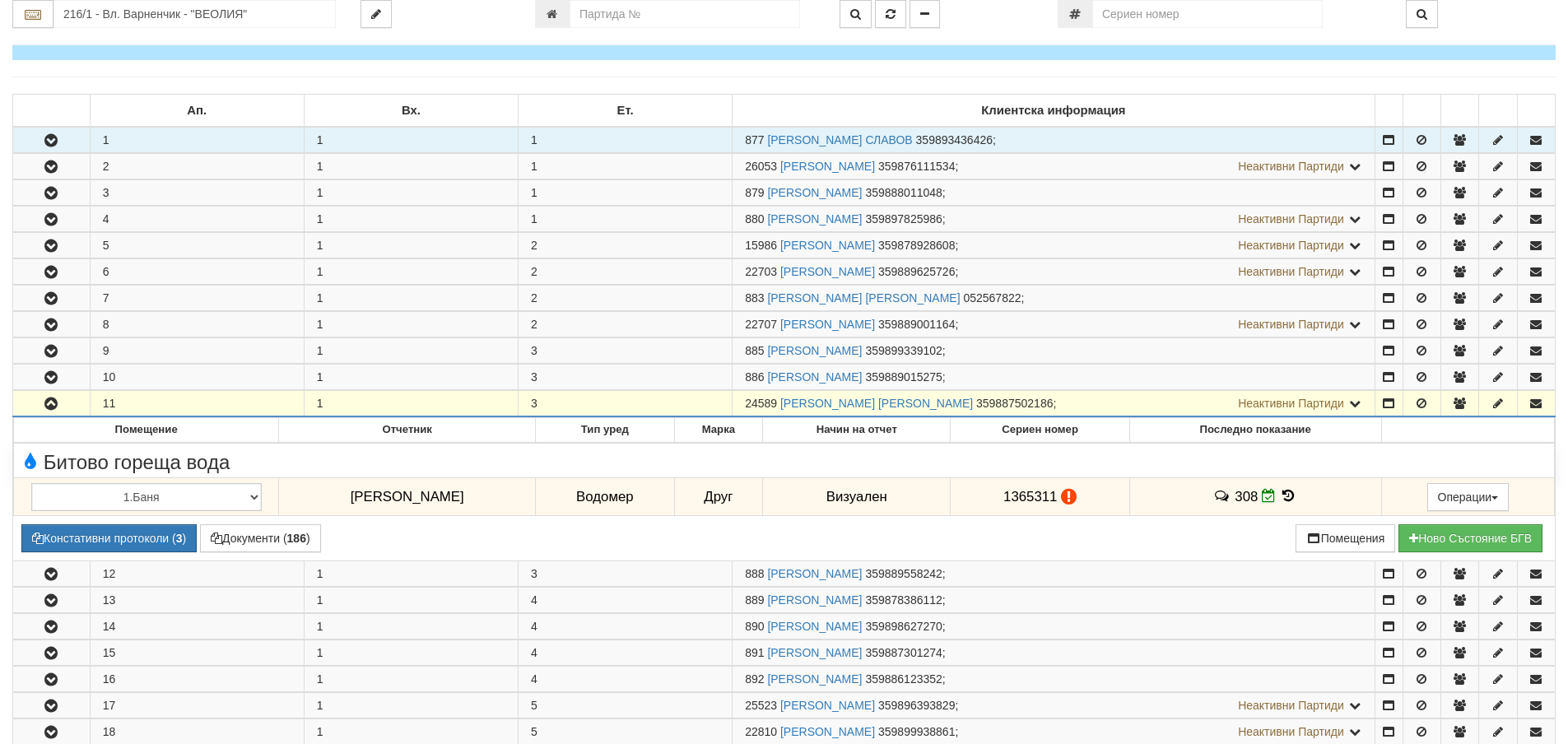
click at [67, 138] on button "button" at bounding box center [51, 140] width 76 height 25
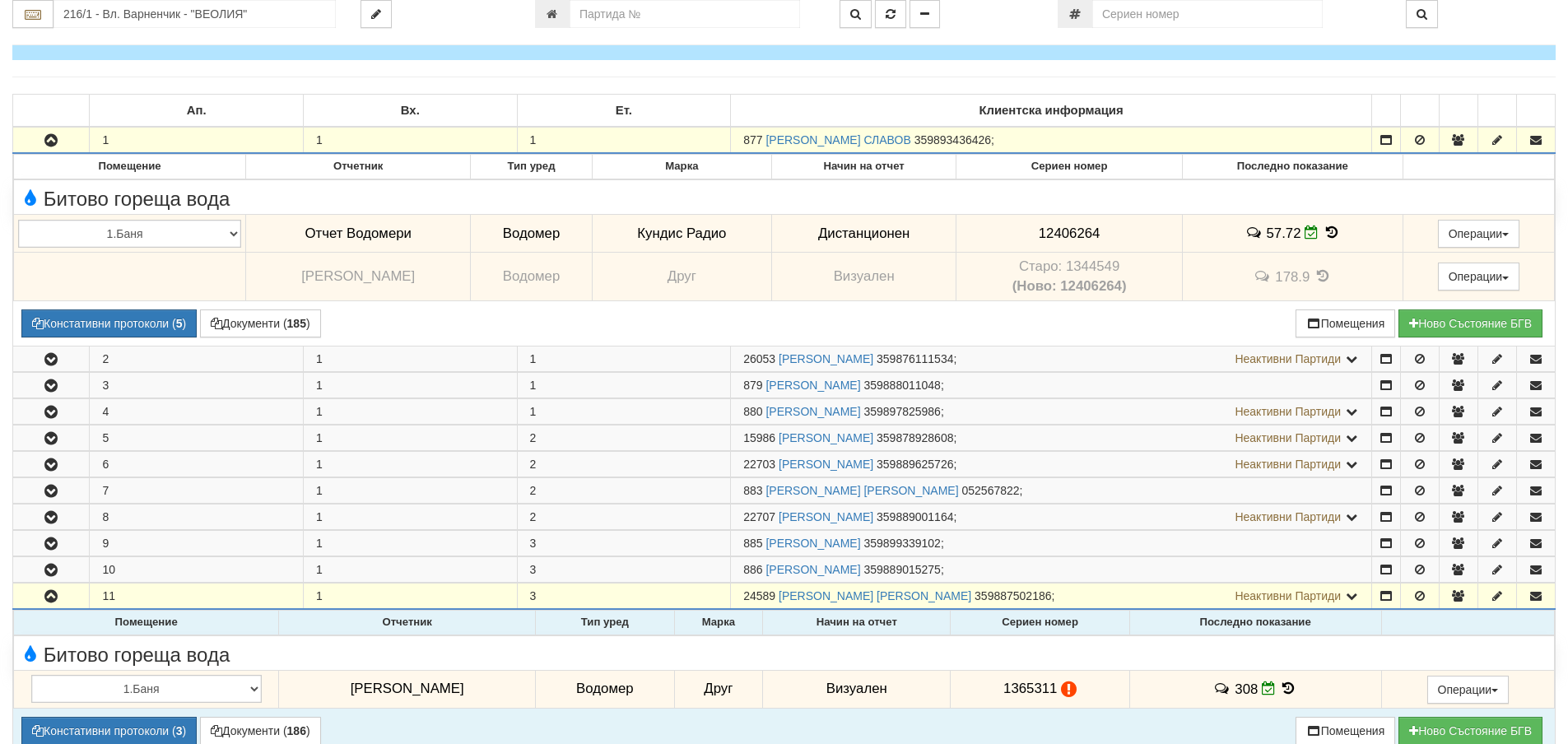
scroll to position [988, 0]
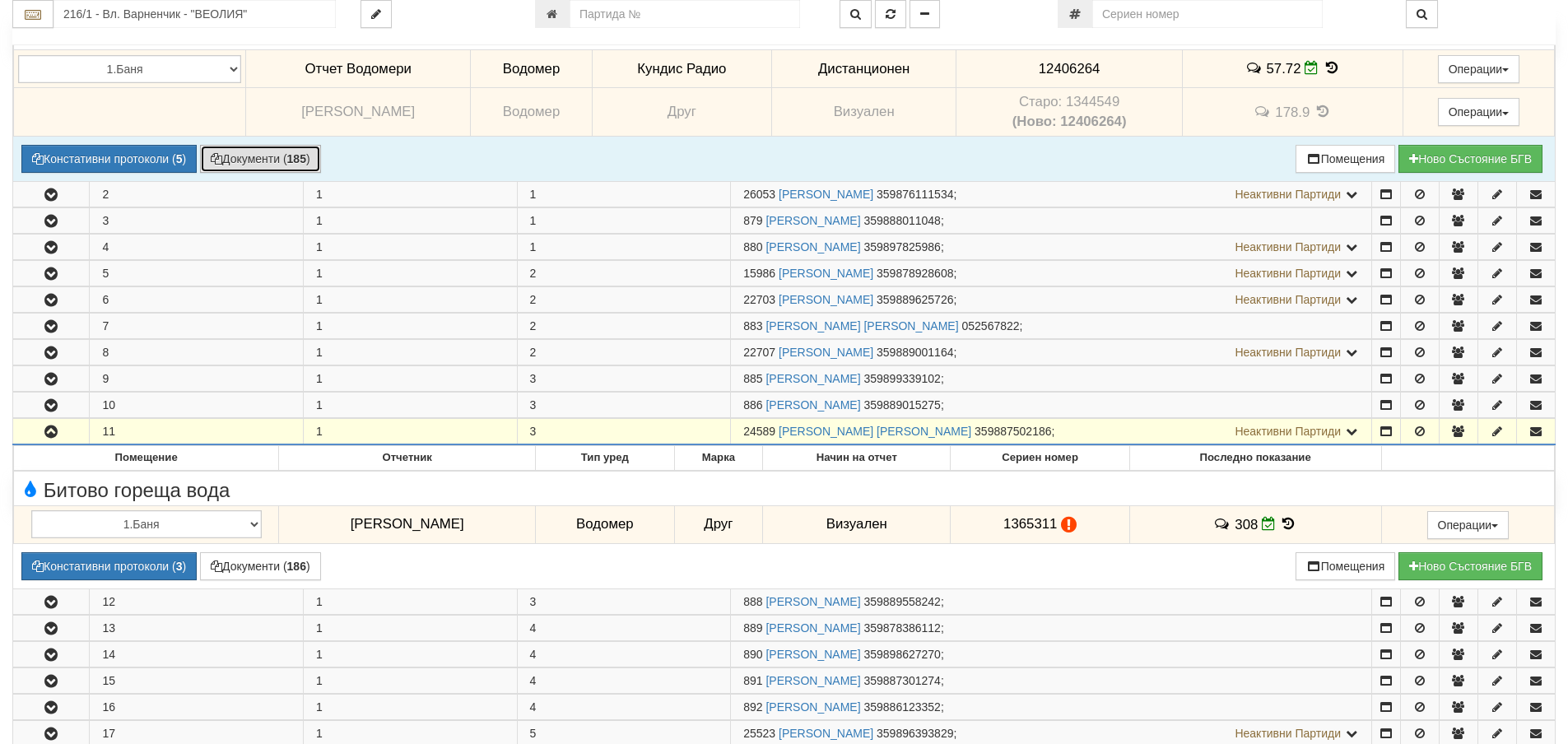
click at [253, 159] on button "Документи ( 185 )" at bounding box center [260, 159] width 121 height 28
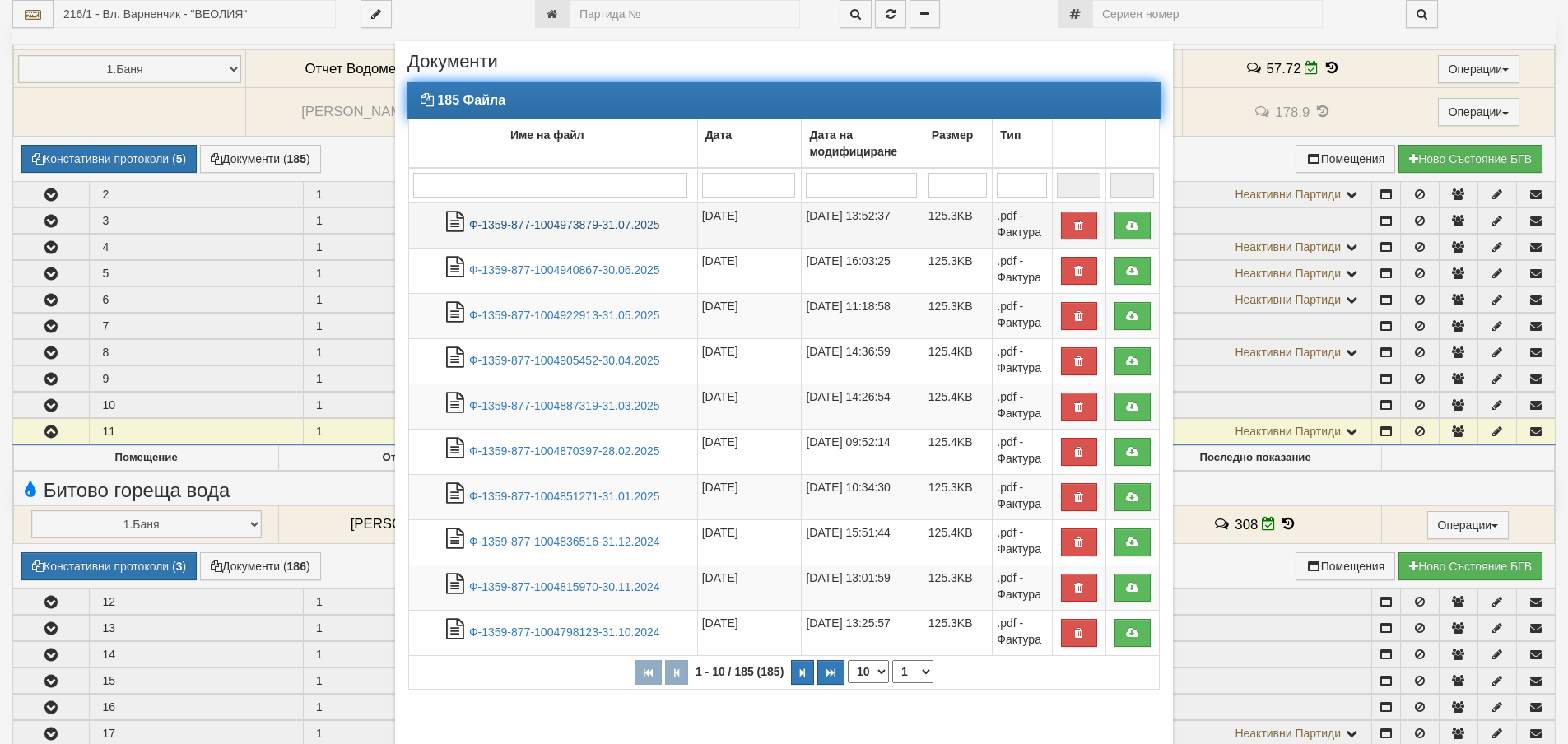
click at [580, 225] on link "Ф-1359-877-1004973879-31.07.2025" at bounding box center [564, 225] width 191 height 13
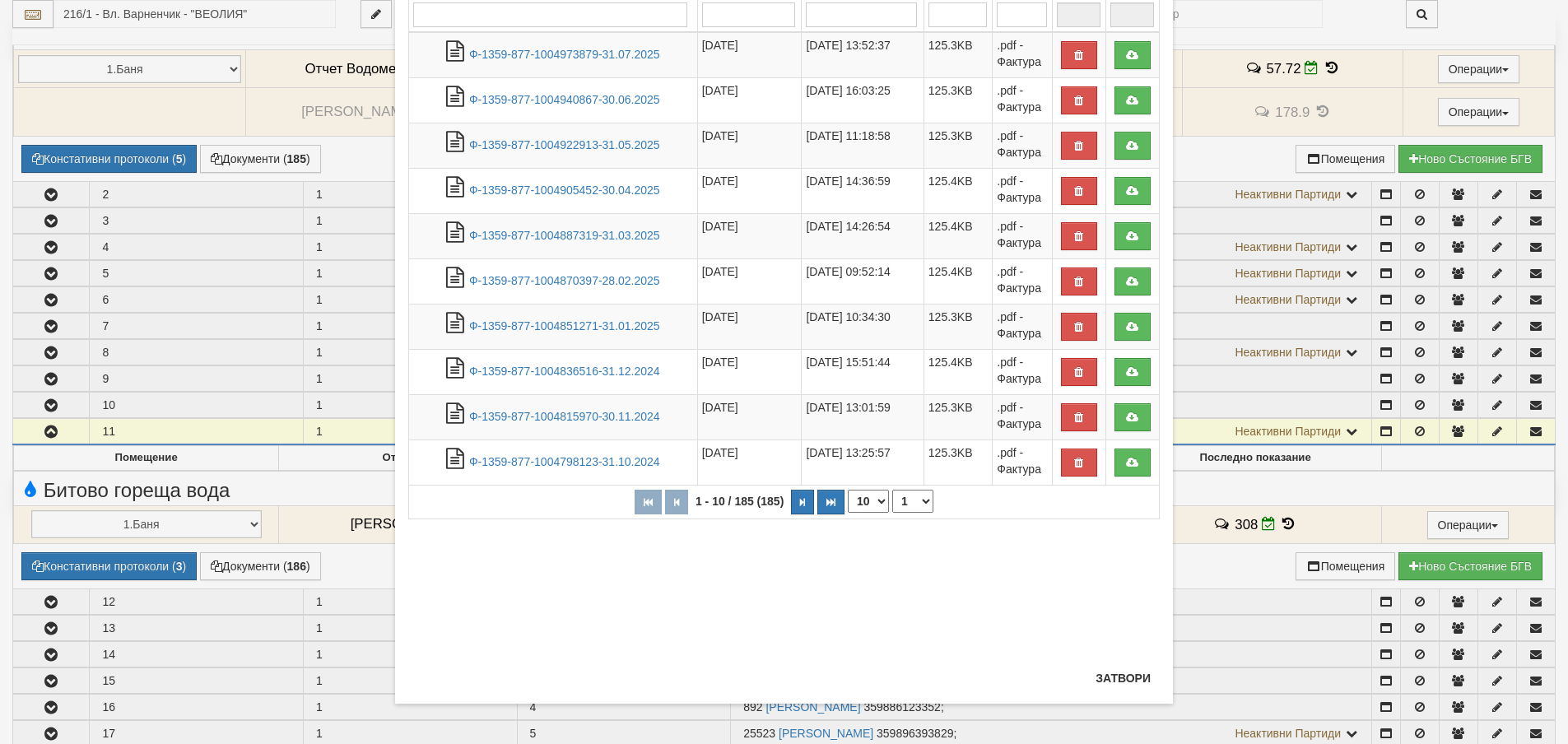
scroll to position [172, 0]
click at [1122, 675] on button "Затвори" at bounding box center [1122, 678] width 75 height 27
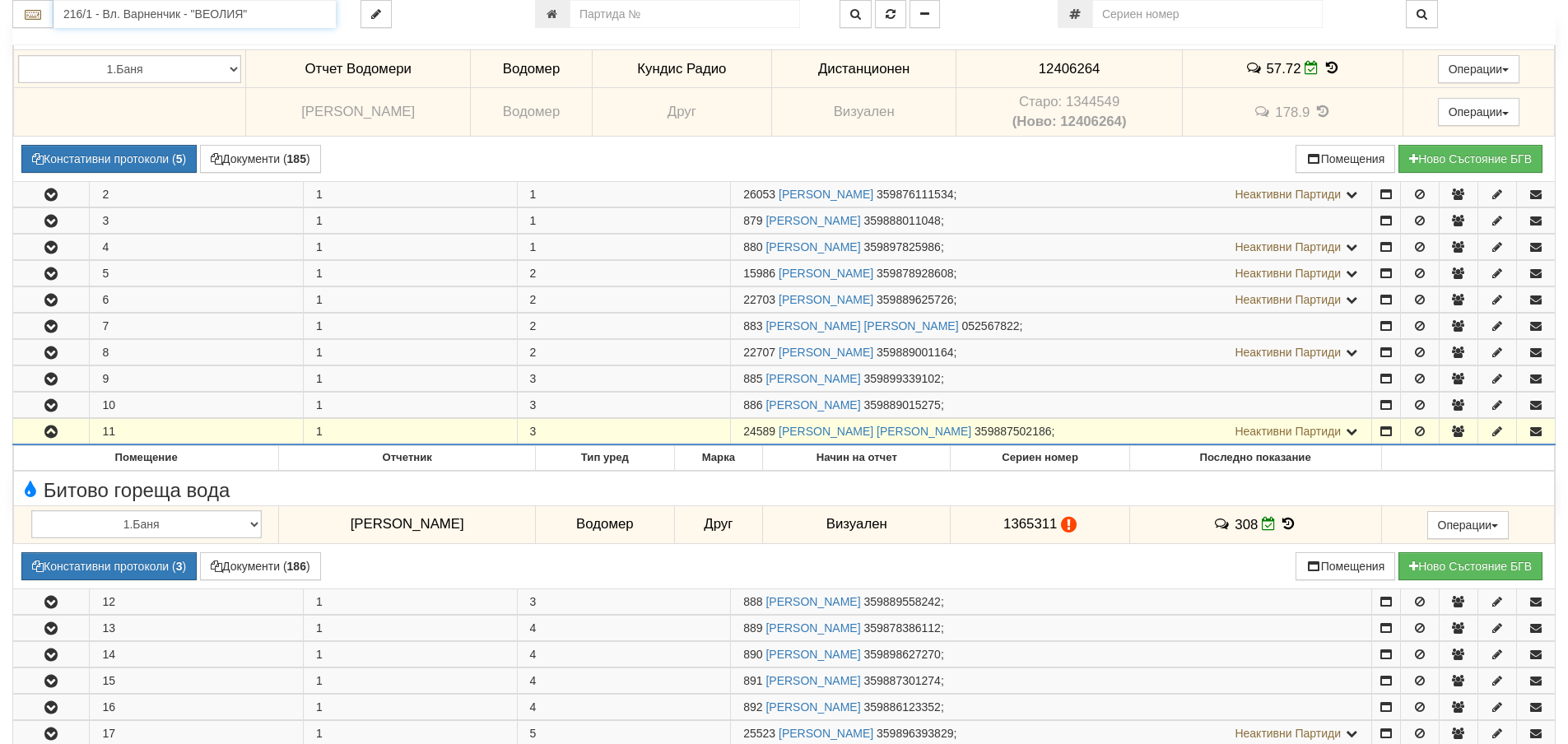
click at [249, 7] on input "216/1 - Вл. Варненчик - "ВЕОЛИЯ"" at bounding box center [195, 14] width 282 height 28
click at [186, 59] on div "228/2 - Вл. Варненчик - "ВЕОЛИЯ"" at bounding box center [195, 59] width 277 height 19
type input "228/2 - Вл. Варненчик - "ВЕОЛИЯ""
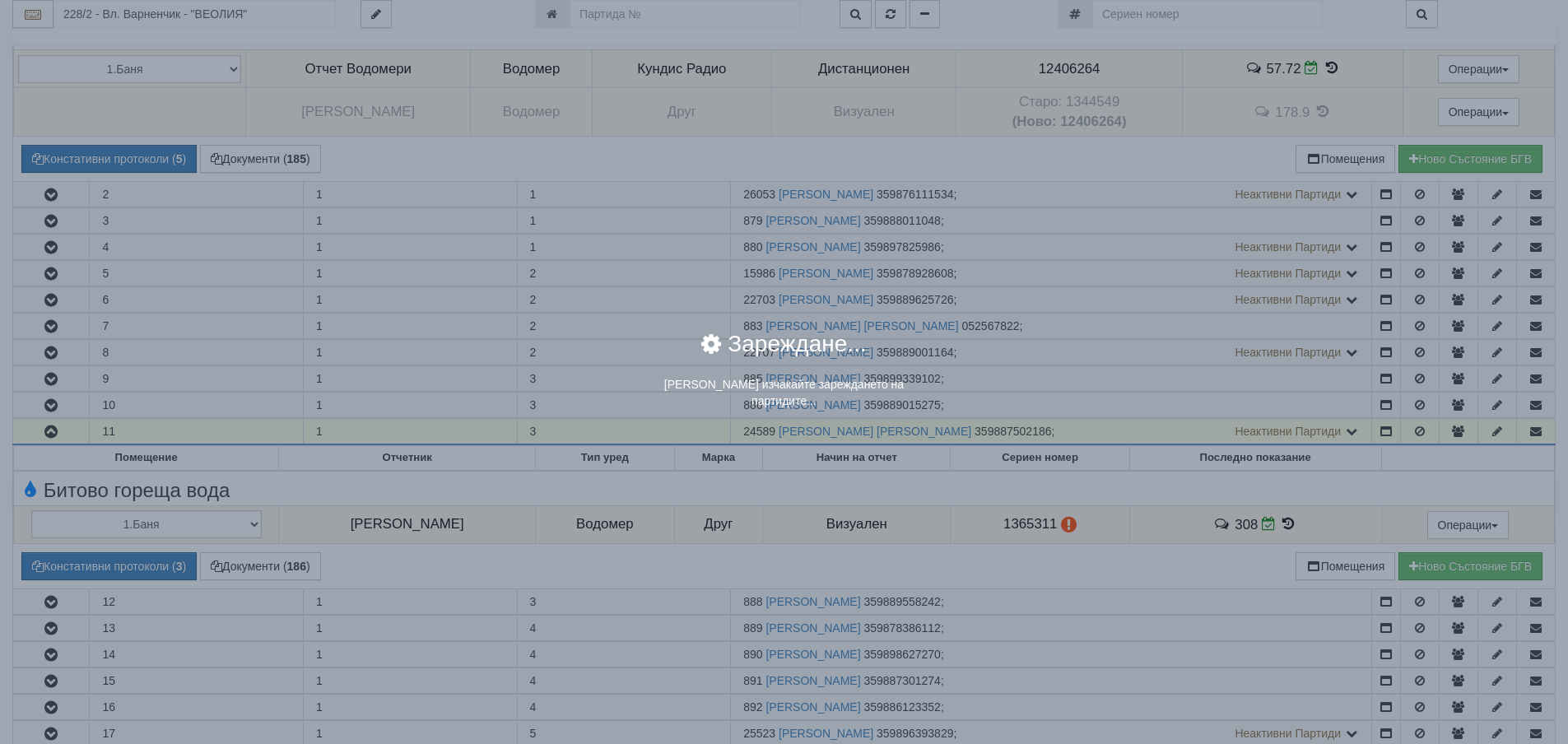
scroll to position [0, 0]
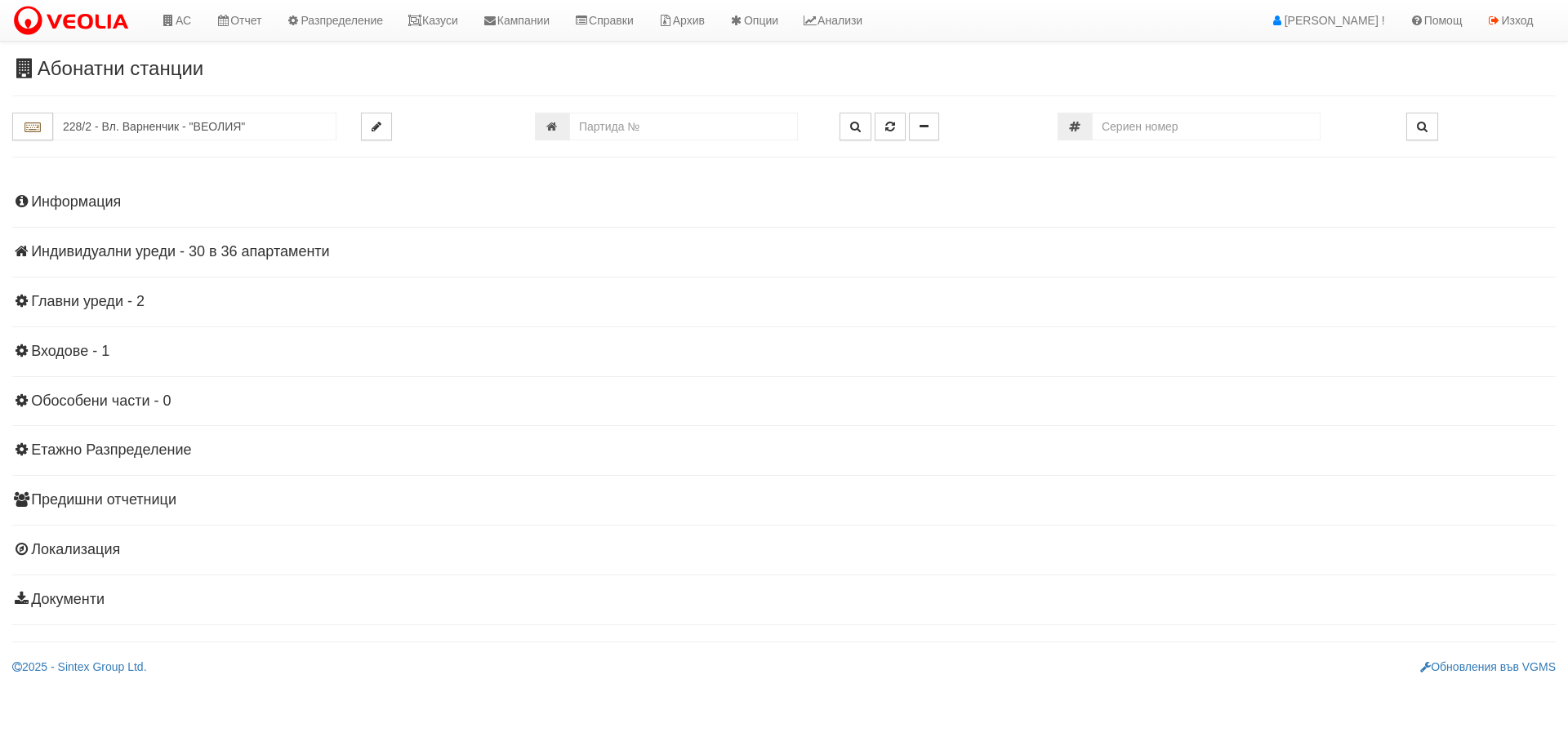
click at [171, 249] on h4 "Индивидуални уреди - 30 в 36 апартаменти" at bounding box center [784, 252] width 1543 height 16
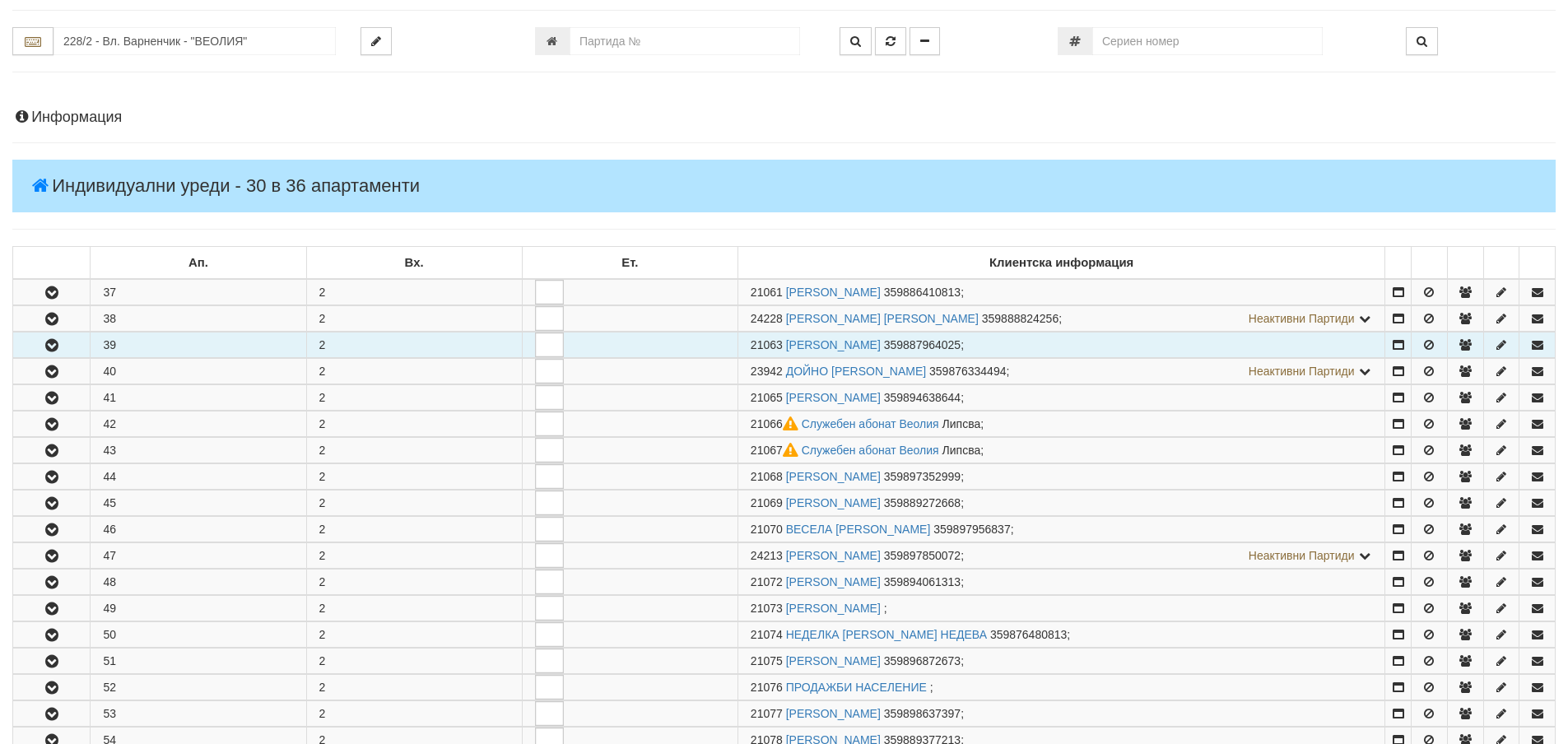
scroll to position [247, 0]
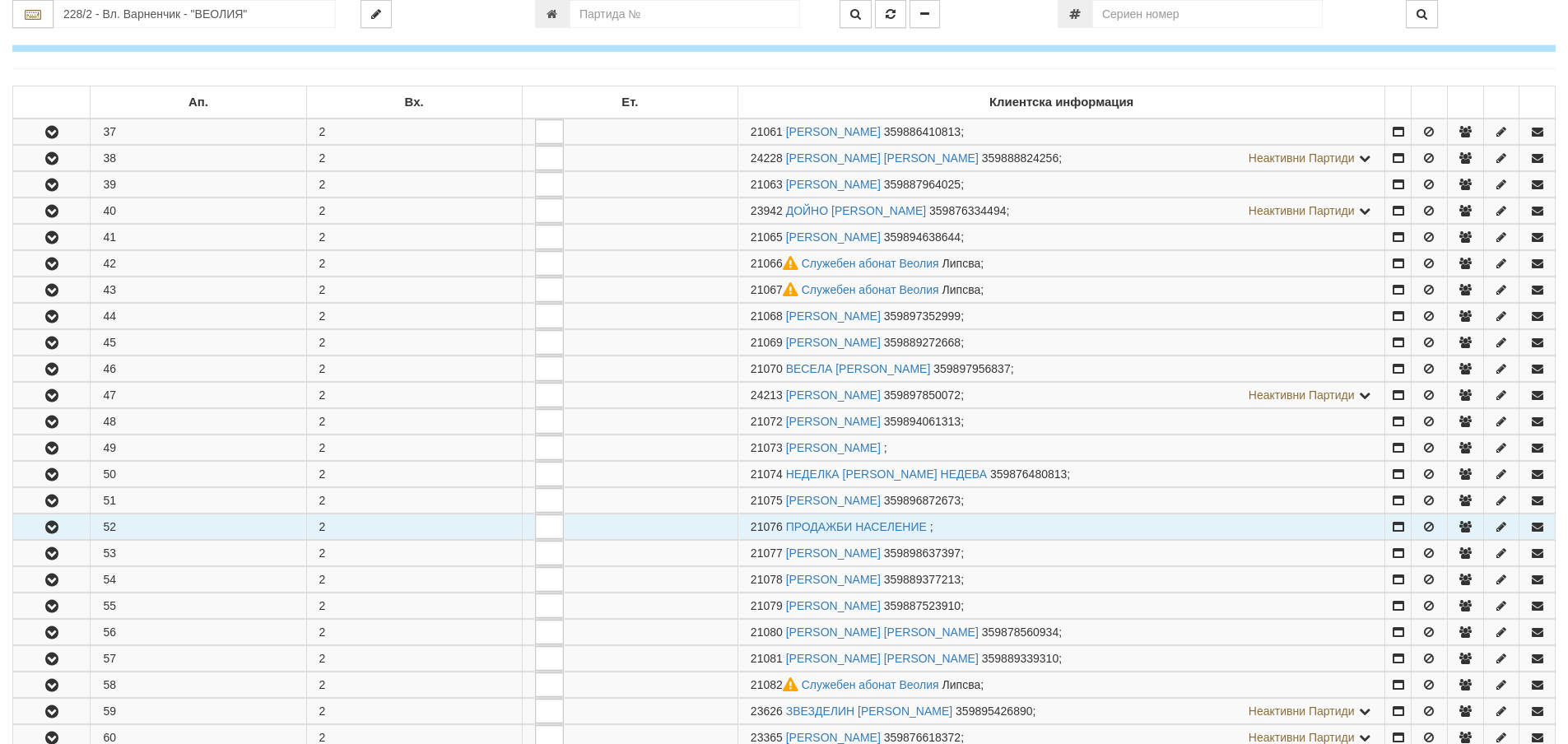
click at [64, 522] on button "button" at bounding box center [51, 527] width 76 height 25
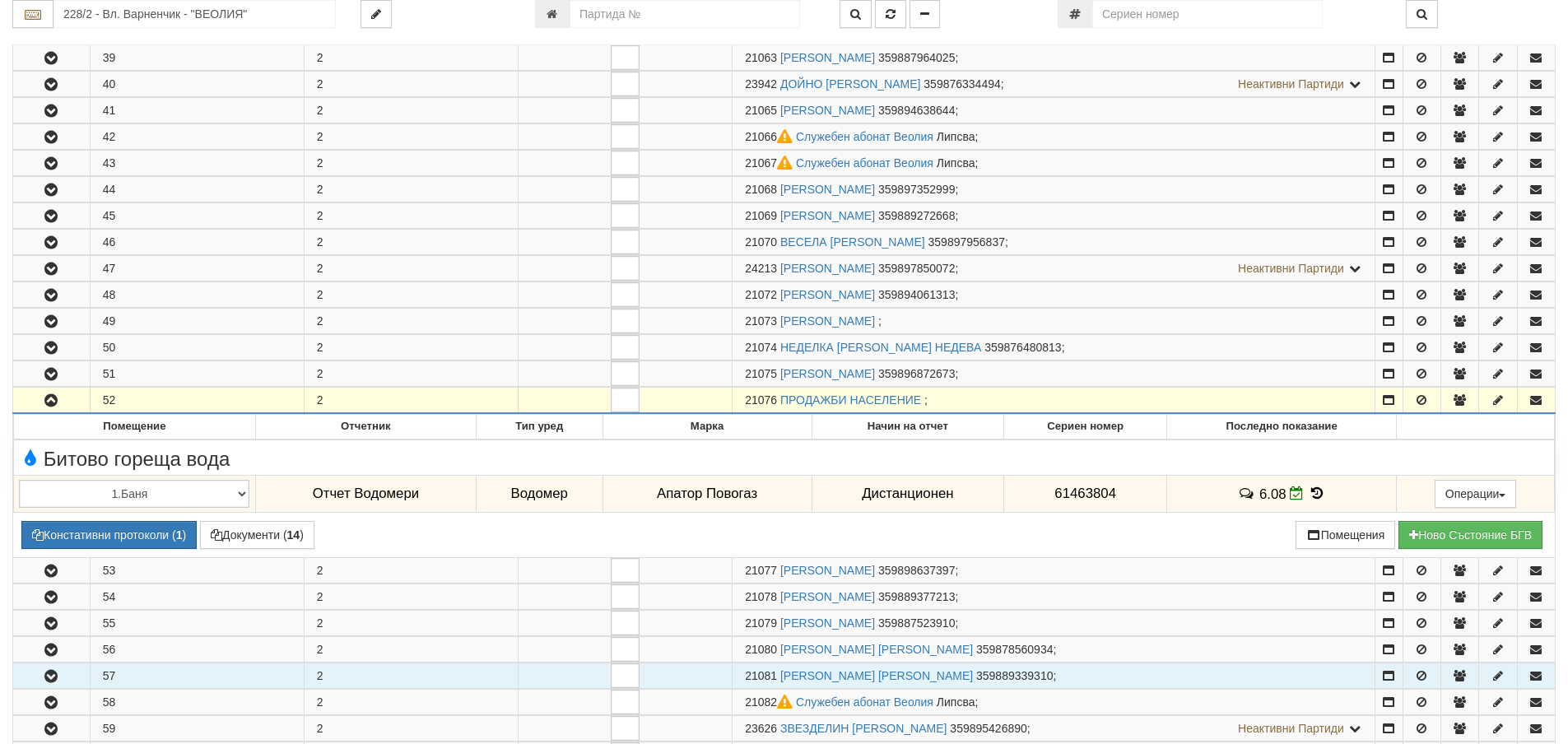
scroll to position [576, 0]
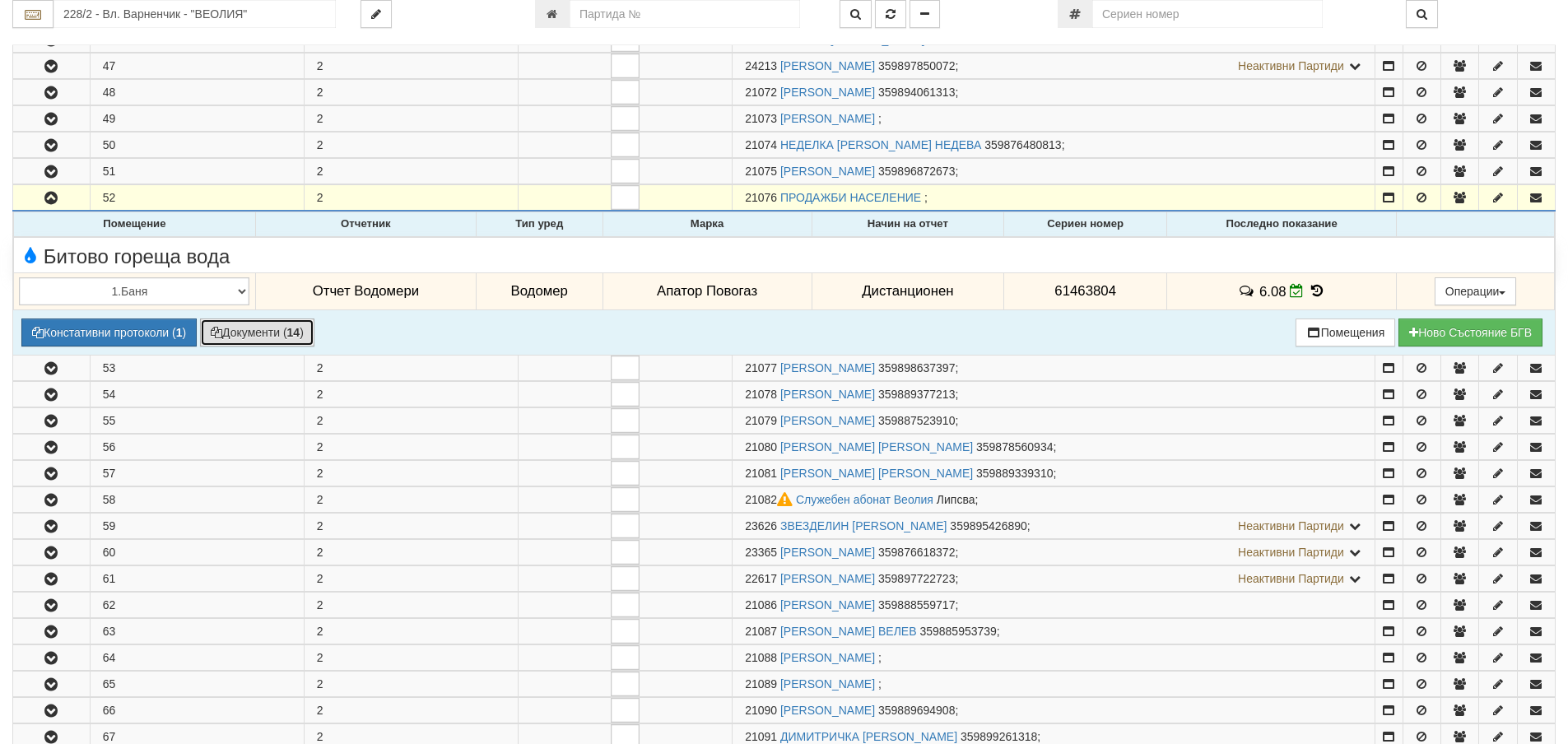
click at [281, 334] on button "Документи ( 14 )" at bounding box center [257, 332] width 114 height 28
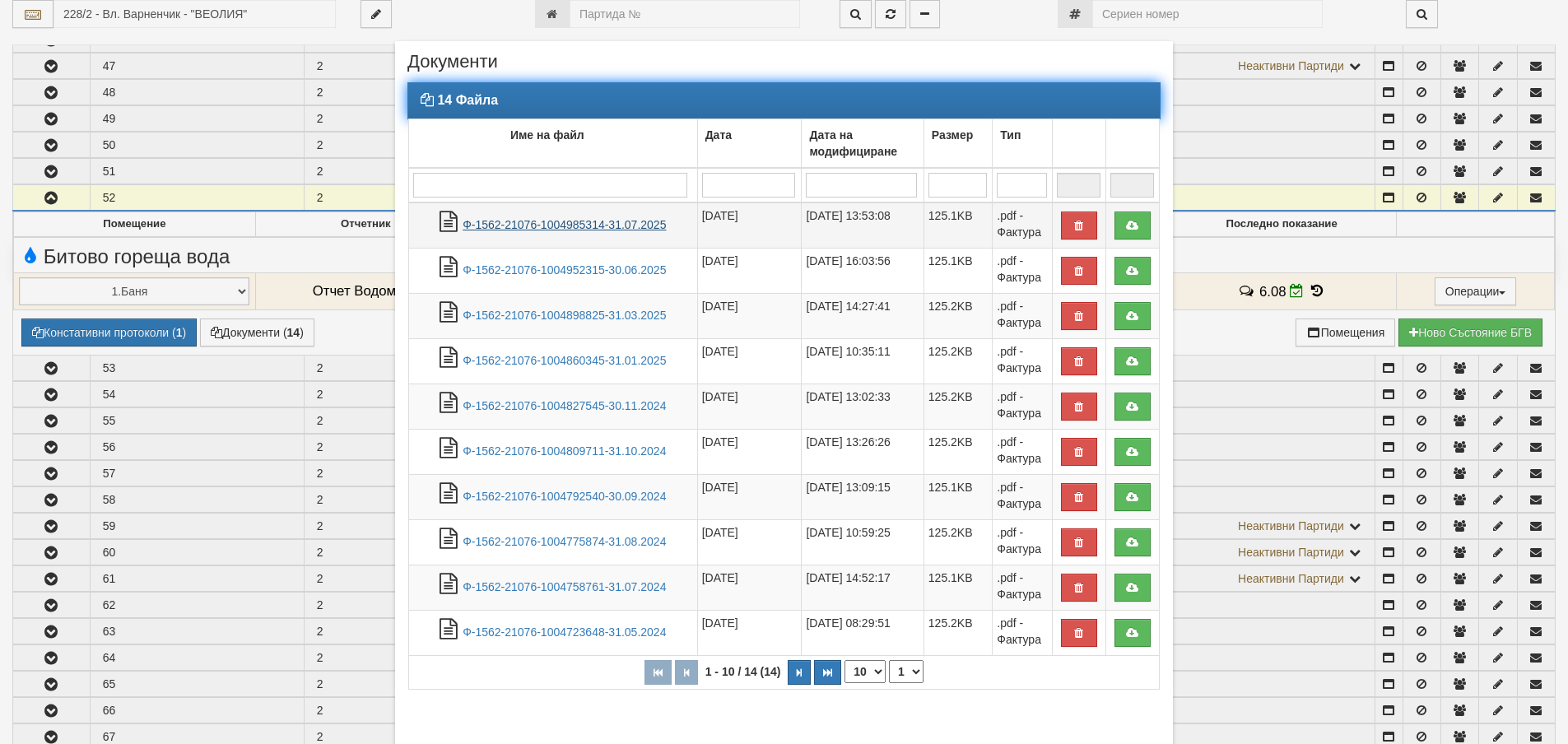
click at [578, 218] on link "Ф-1562-21076-1004985314-31.07.2025" at bounding box center [563, 225] width 203 height 13
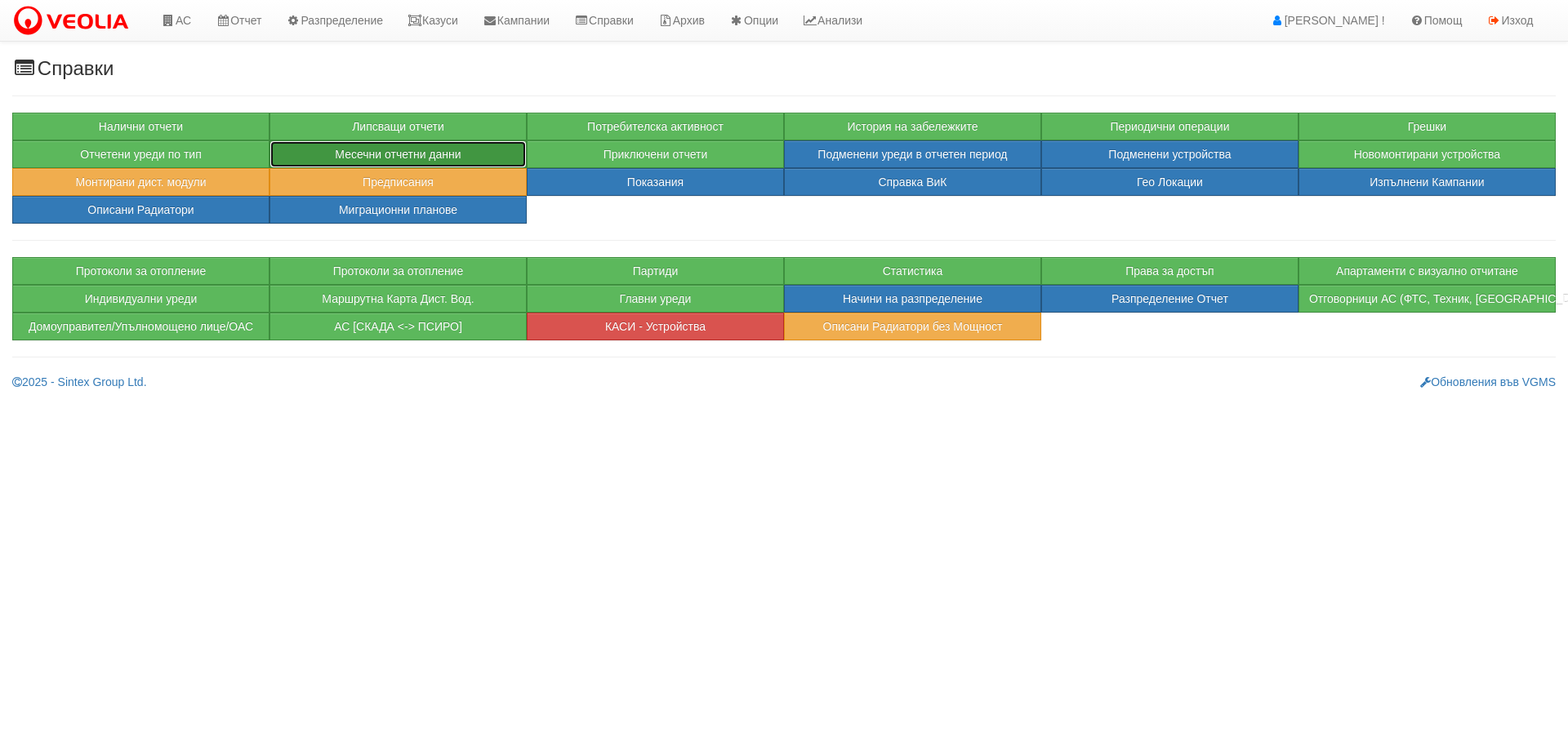
click at [432, 153] on button "Месечни отчетни данни" at bounding box center [398, 154] width 257 height 28
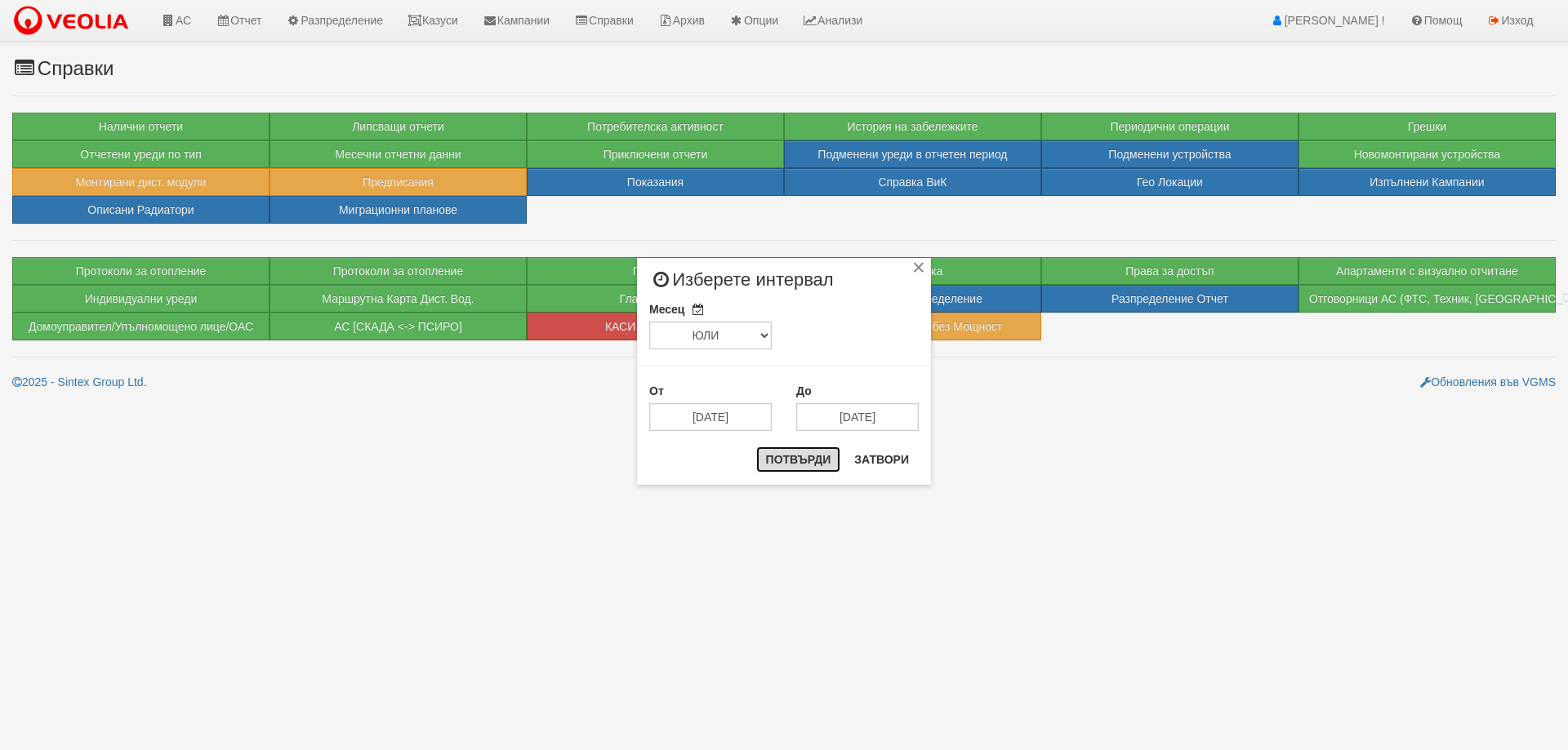
click at [796, 464] on button "Потвърди" at bounding box center [798, 459] width 85 height 26
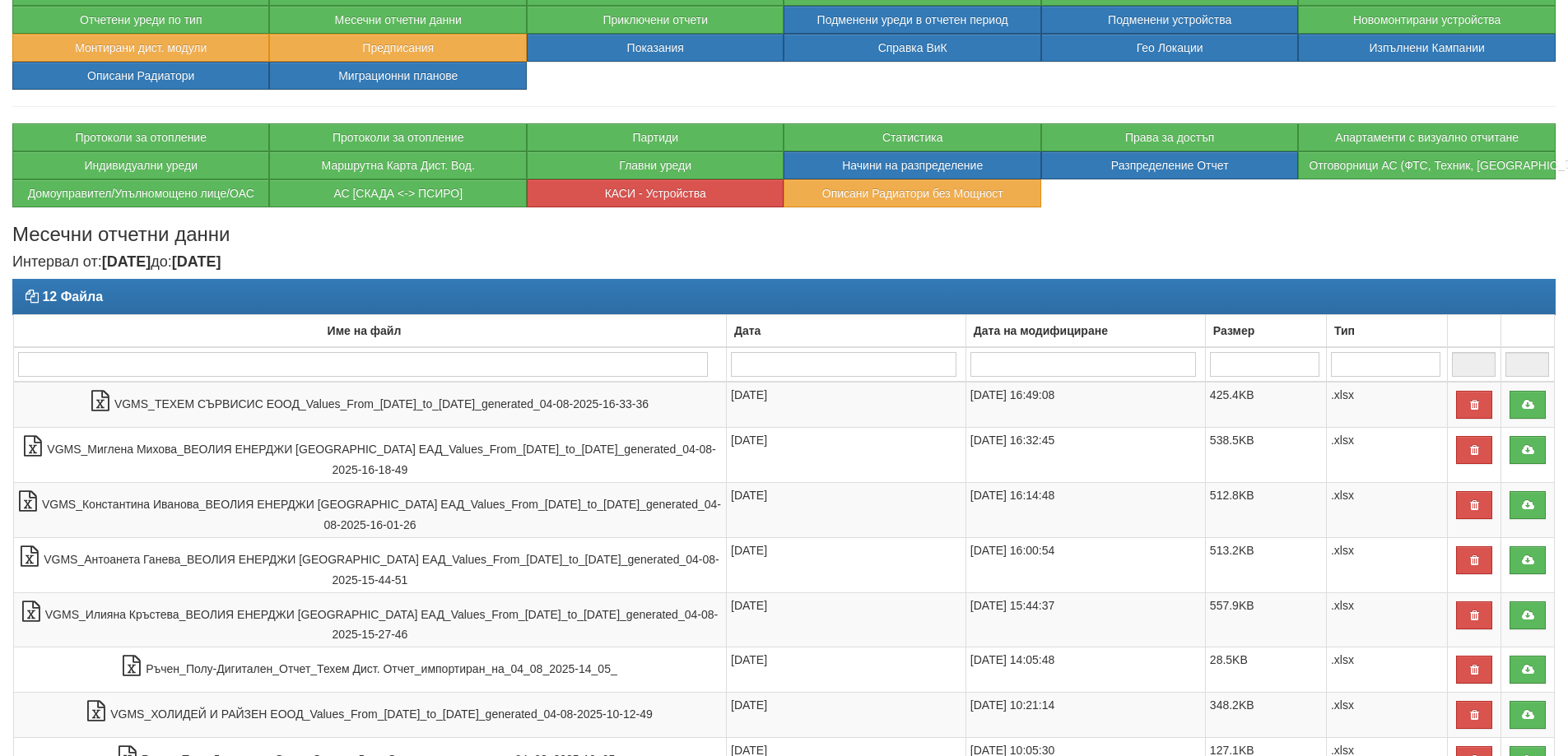
scroll to position [165, 0]
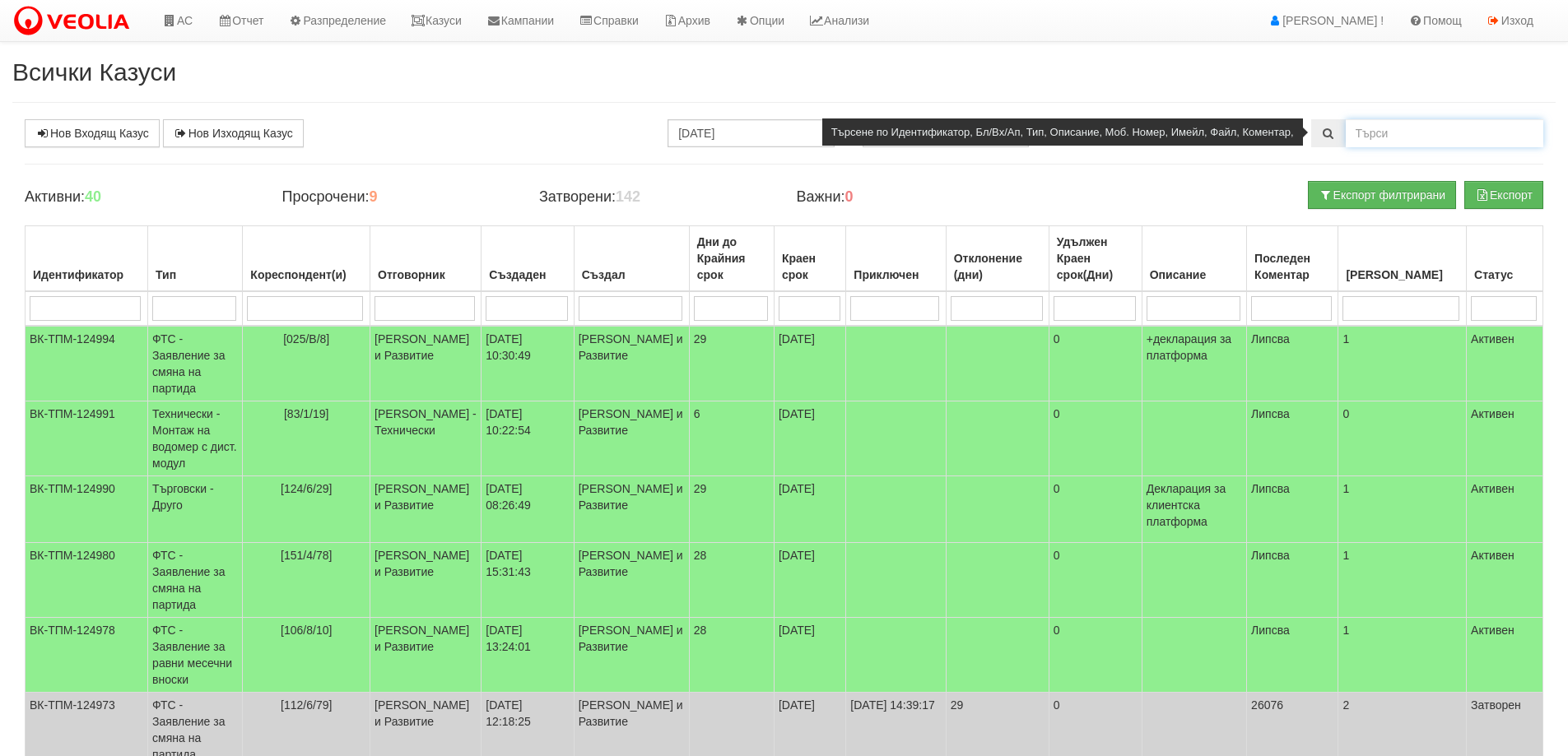
click at [1387, 138] on input "text" at bounding box center [1444, 133] width 197 height 28
type input "216/1/11"
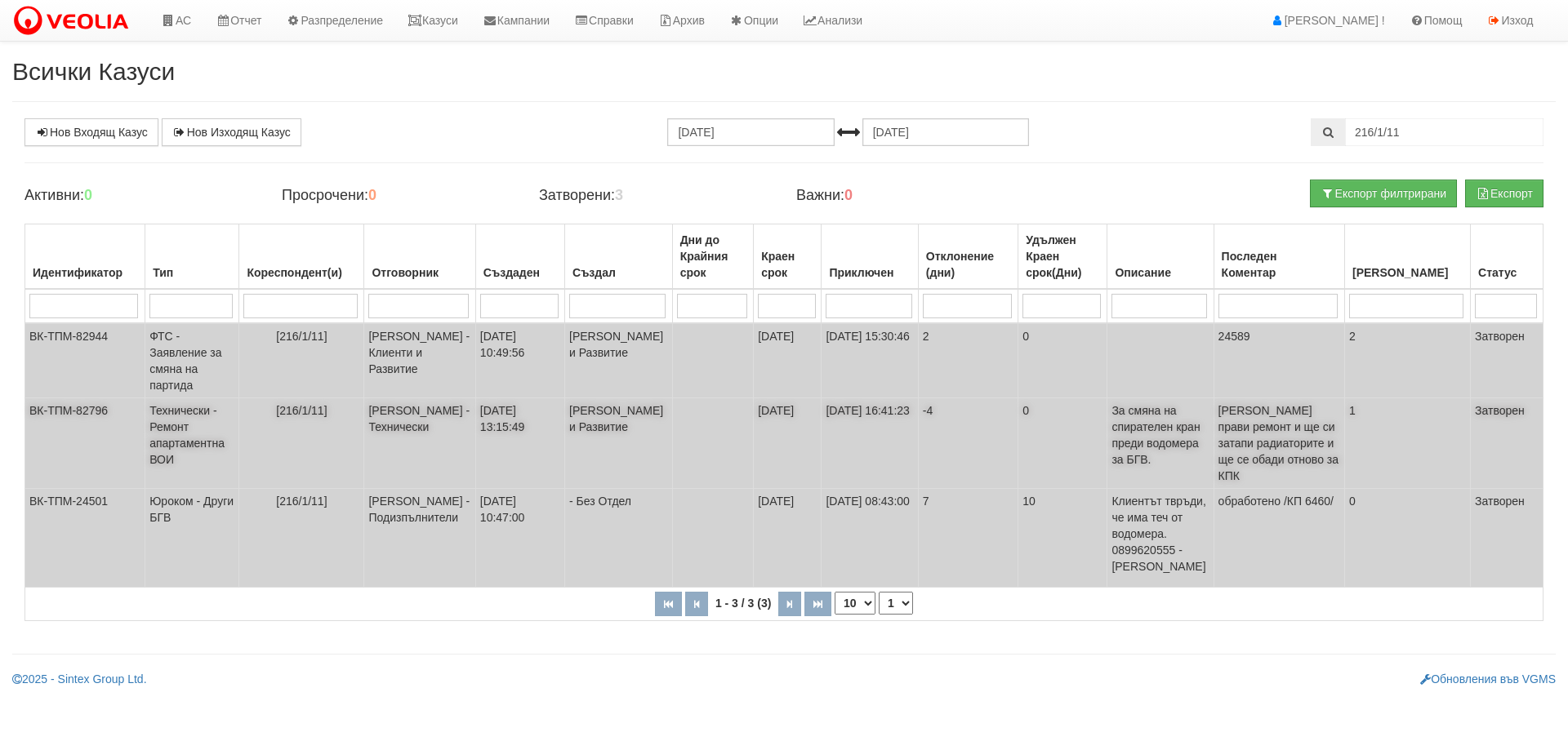
click at [301, 464] on td "[216/1/11]" at bounding box center [302, 444] width 125 height 90
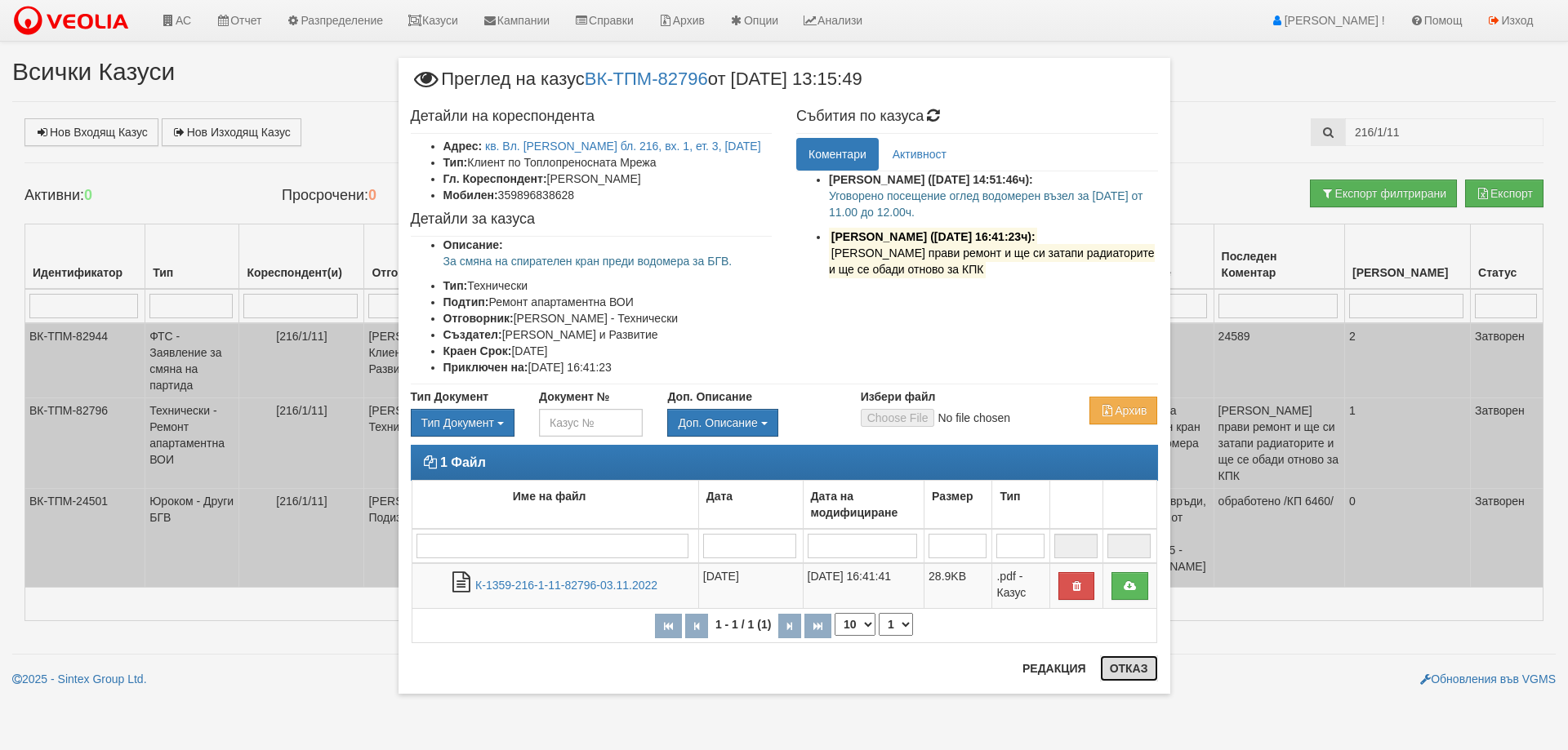
click at [1132, 670] on button "Отказ" at bounding box center [1128, 669] width 58 height 26
